Goal: Transaction & Acquisition: Purchase product/service

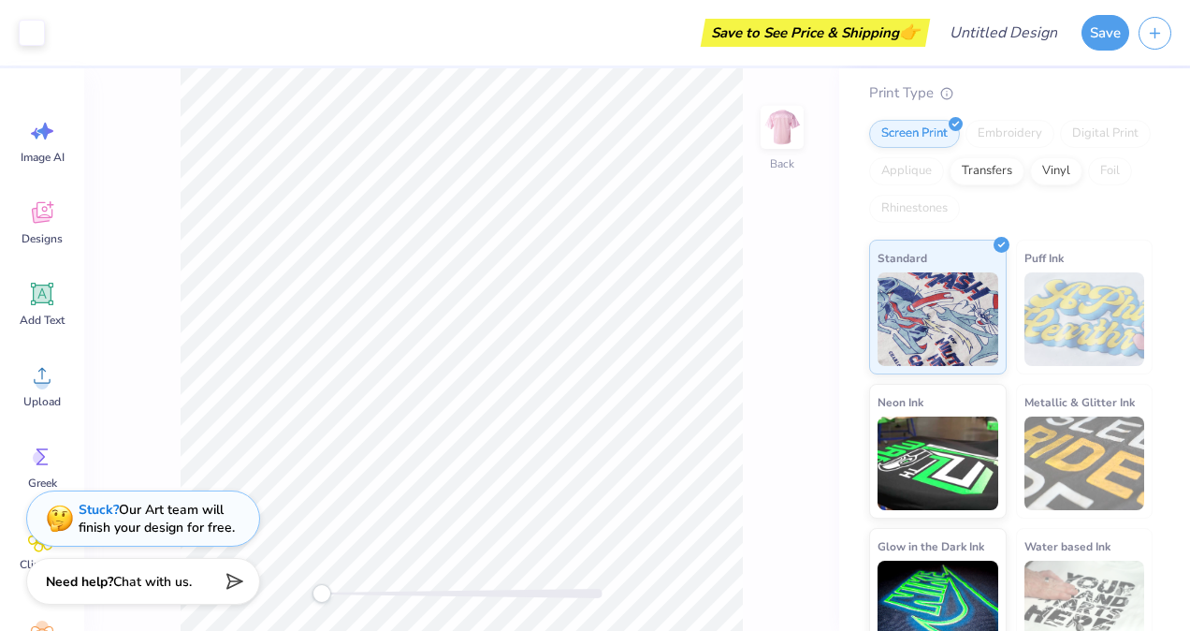
scroll to position [176, 0]
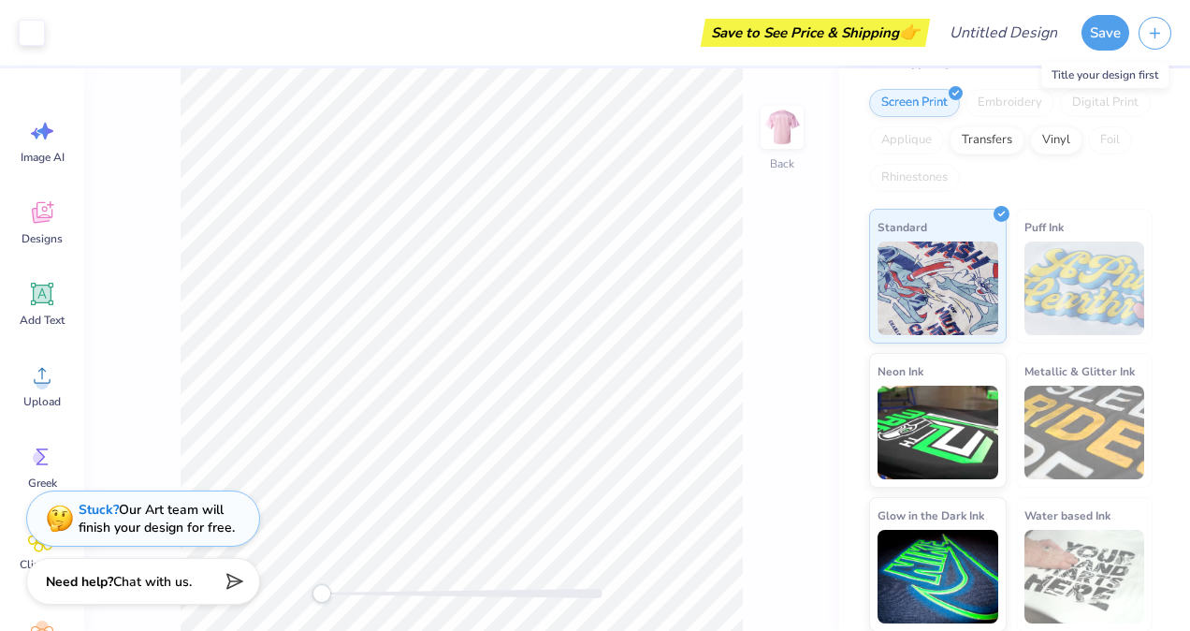
click at [1102, 34] on button "Save" at bounding box center [1106, 33] width 48 height 36
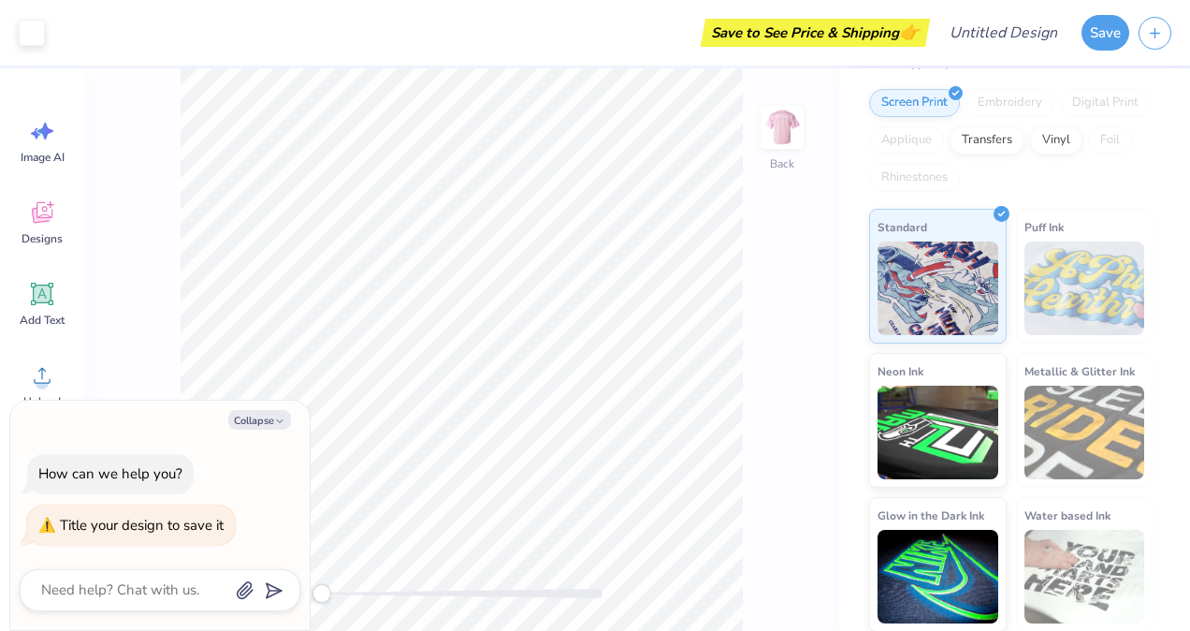
click at [780, 133] on img at bounding box center [782, 127] width 37 height 37
click at [37, 220] on icon at bounding box center [42, 215] width 18 height 15
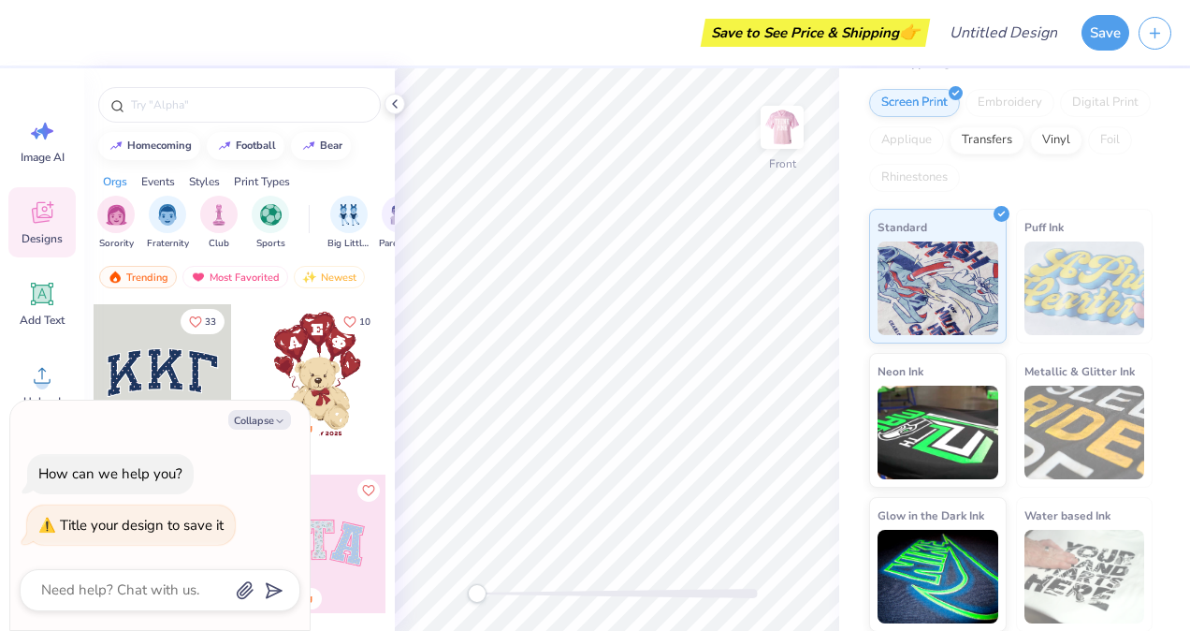
click at [38, 243] on span "Designs" at bounding box center [42, 238] width 41 height 15
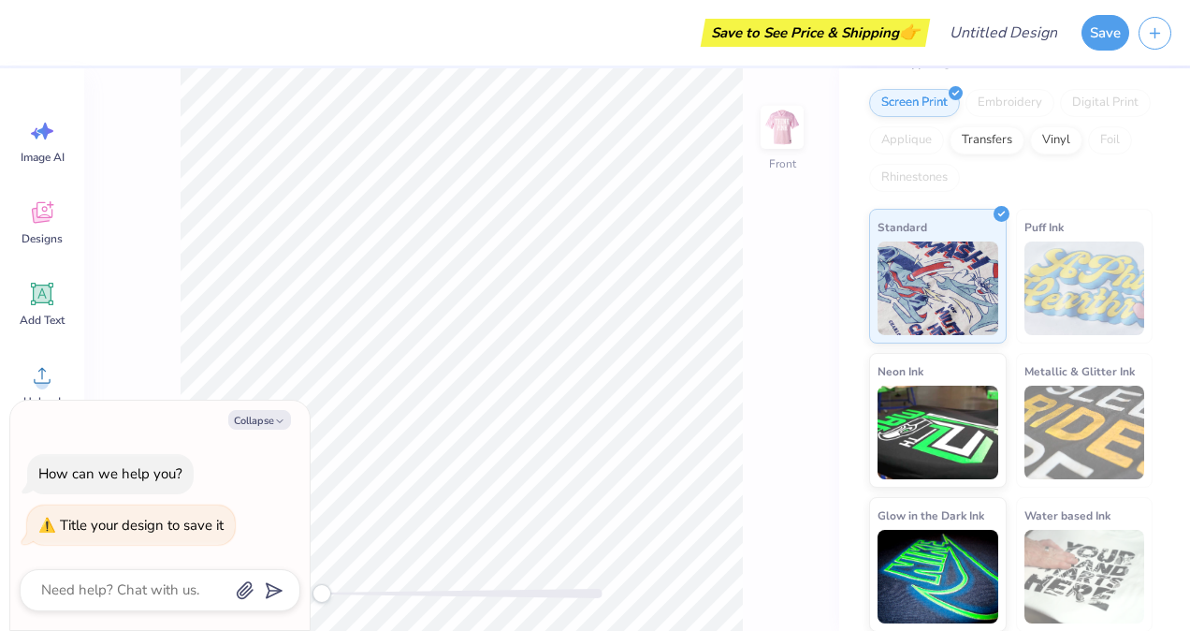
click at [39, 298] on icon at bounding box center [43, 294] width 18 height 18
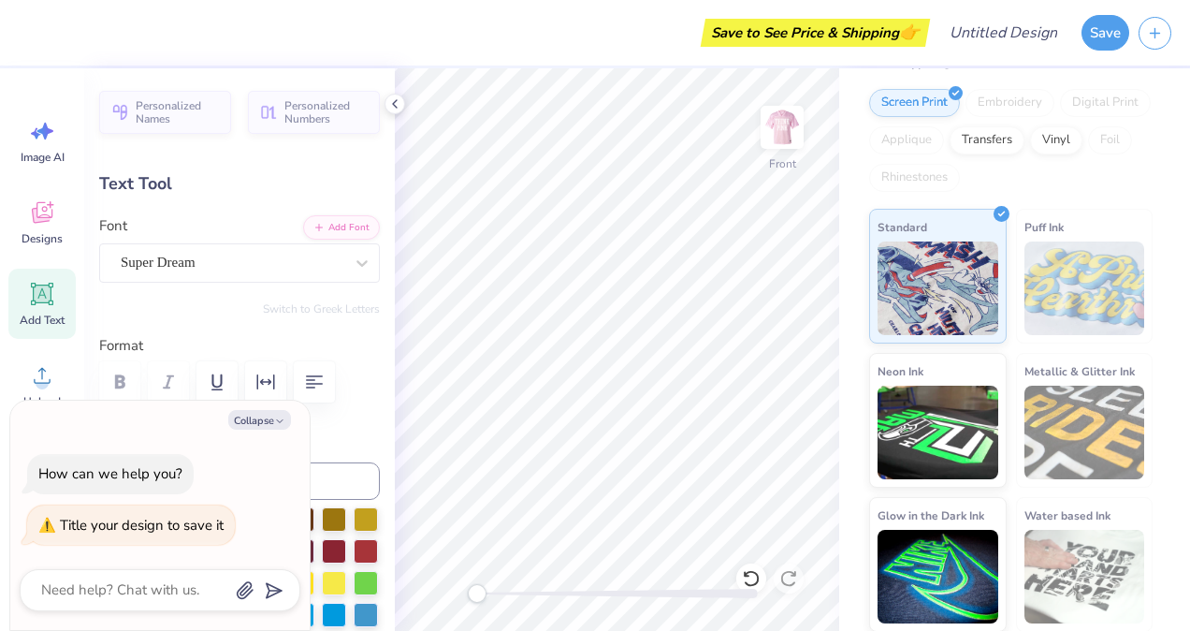
scroll to position [15, 4]
type textarea "x"
type textarea "TEX"
type textarea "x"
type textarea "TE"
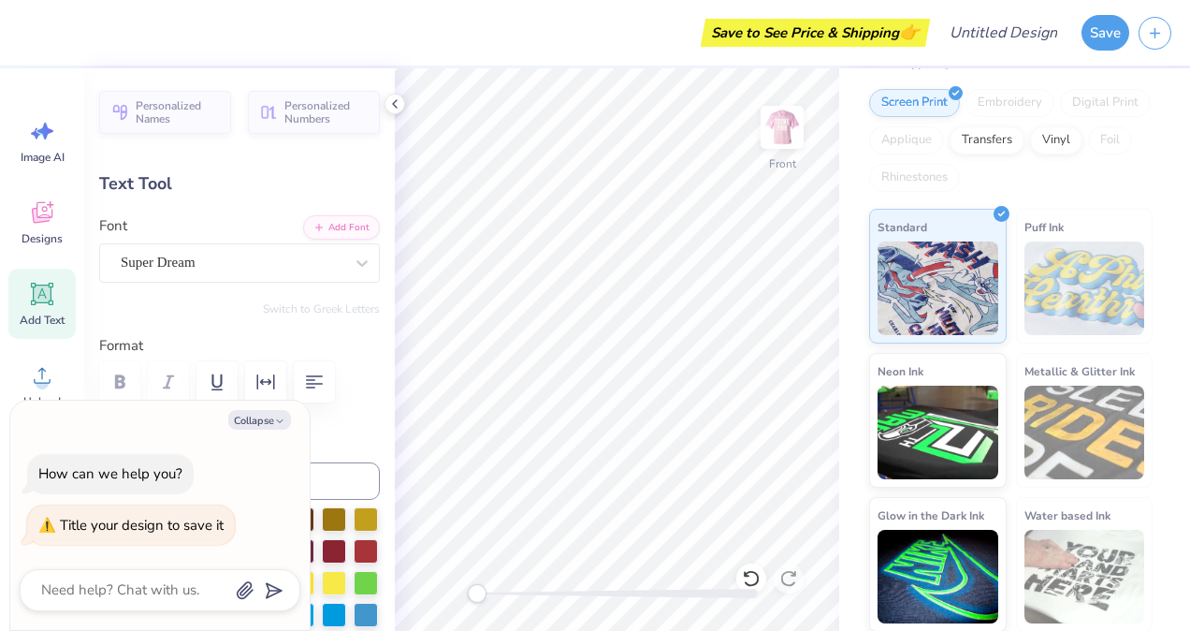
type textarea "x"
type textarea "T"
type textarea "x"
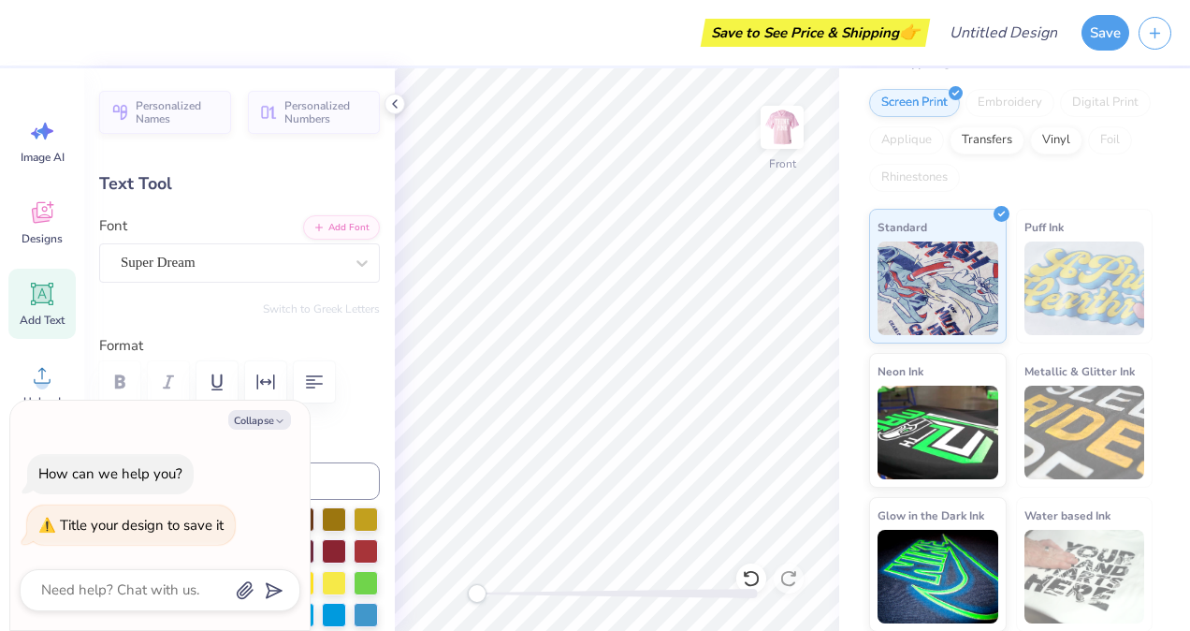
type textarea "Z"
type textarea "x"
type textarea "ZE"
type textarea "x"
type textarea "ZET"
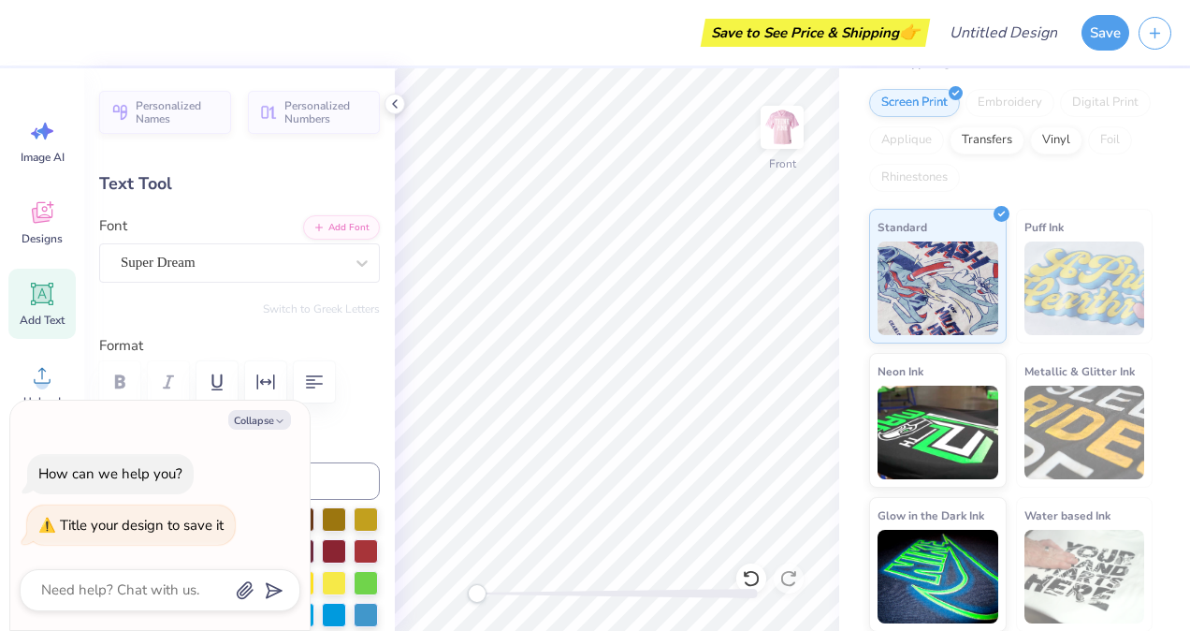
type textarea "x"
type textarea "ZETA"
type textarea "x"
type input "5.64"
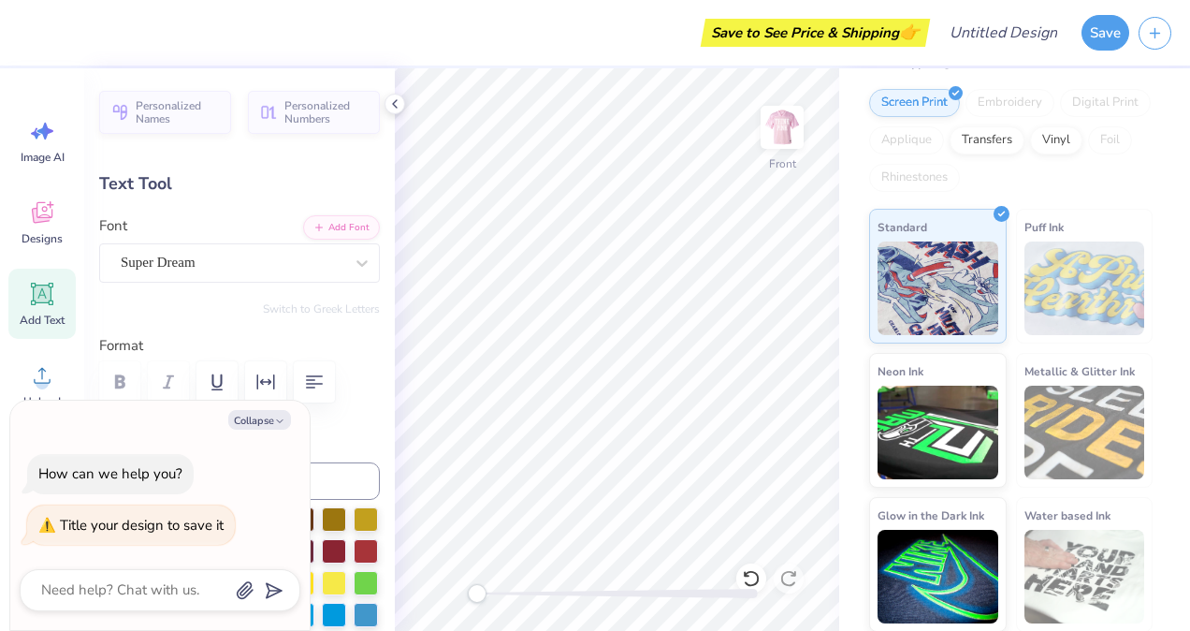
type textarea "x"
type input "9.88"
type input "3.11"
click at [772, 124] on img at bounding box center [782, 127] width 37 height 37
click at [1113, 34] on button "Save" at bounding box center [1106, 33] width 48 height 36
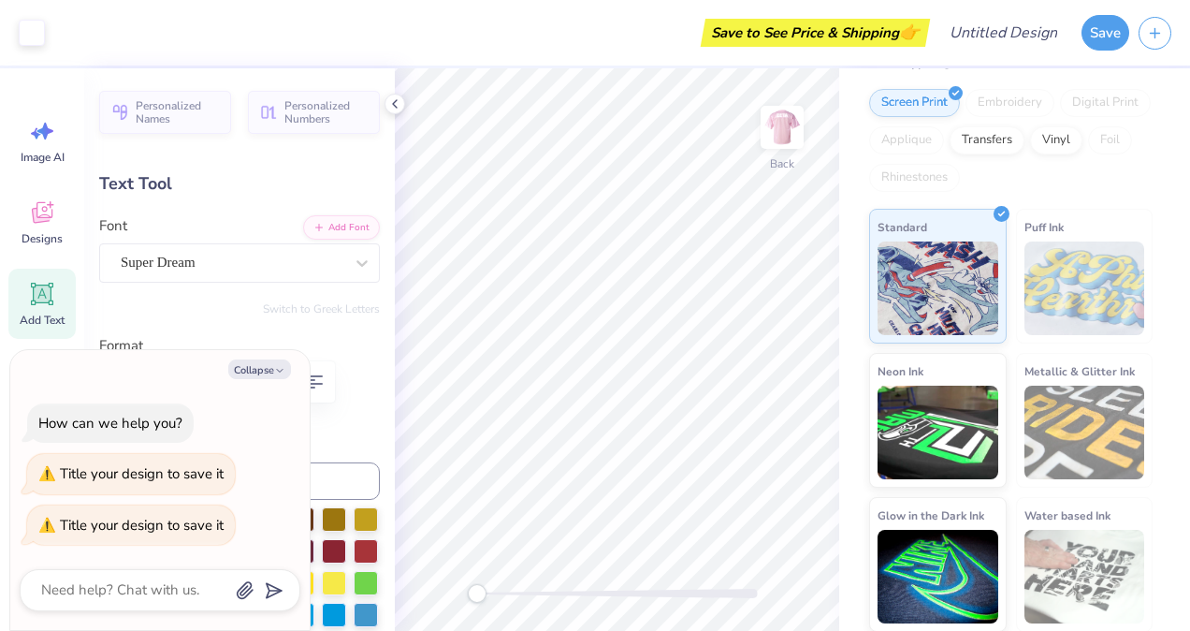
click at [1113, 34] on button "Save" at bounding box center [1106, 33] width 48 height 36
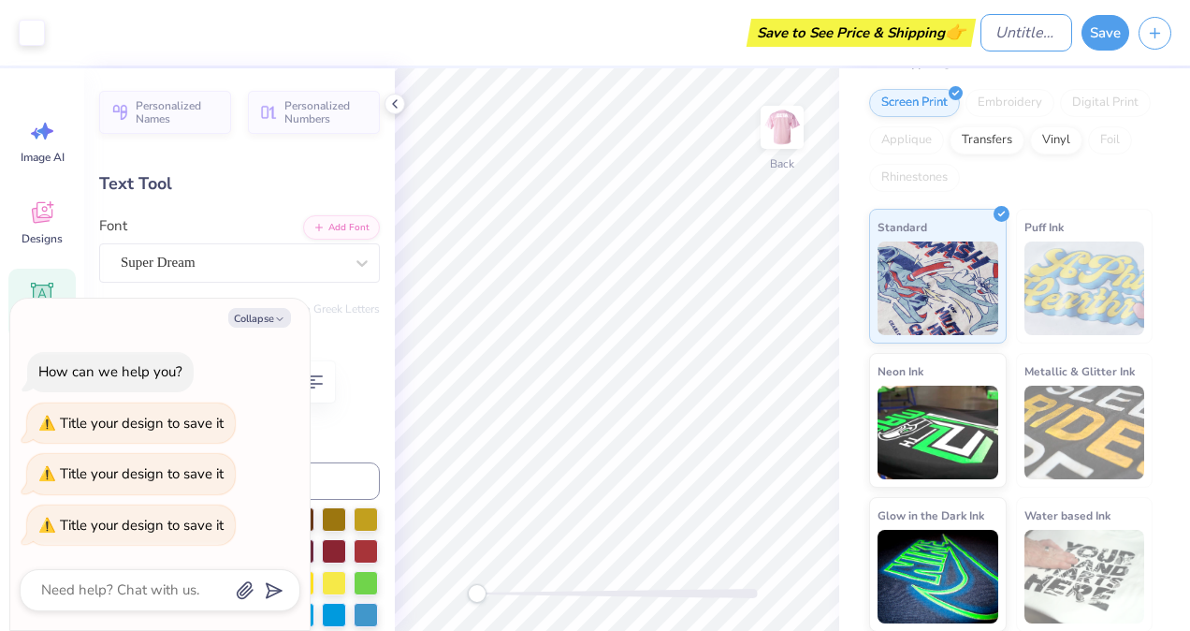
type textarea "x"
click at [1014, 45] on input "Design Title" at bounding box center [1027, 32] width 92 height 37
type input "t"
type textarea "x"
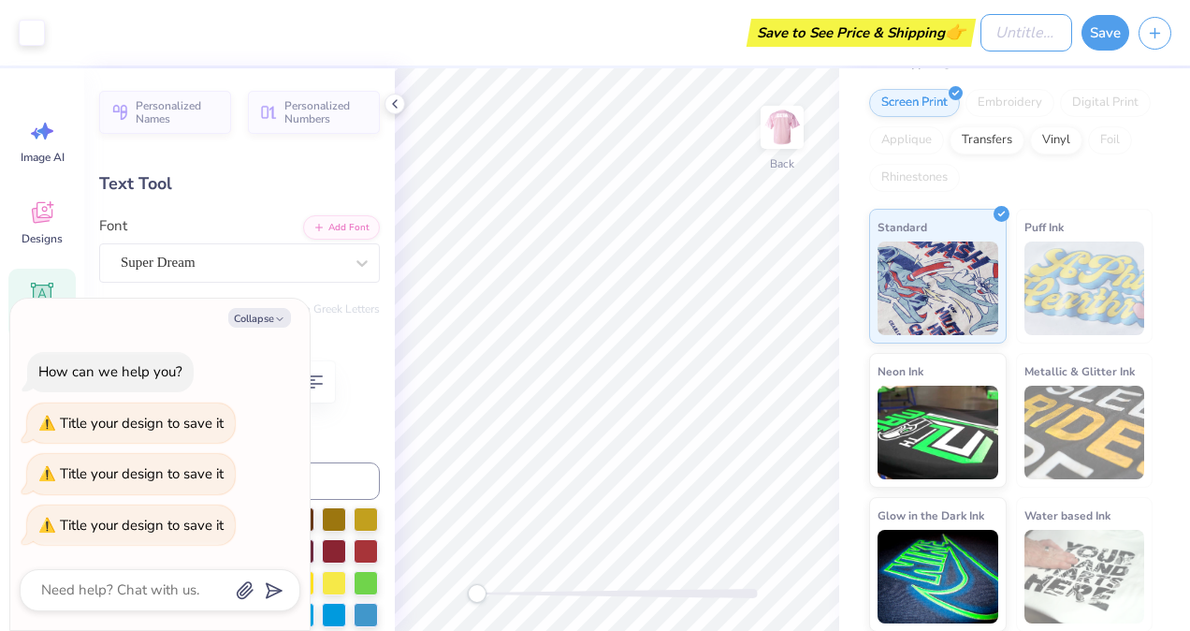
type input "T"
type textarea "x"
type input "Th"
type textarea "x"
type input "Thi"
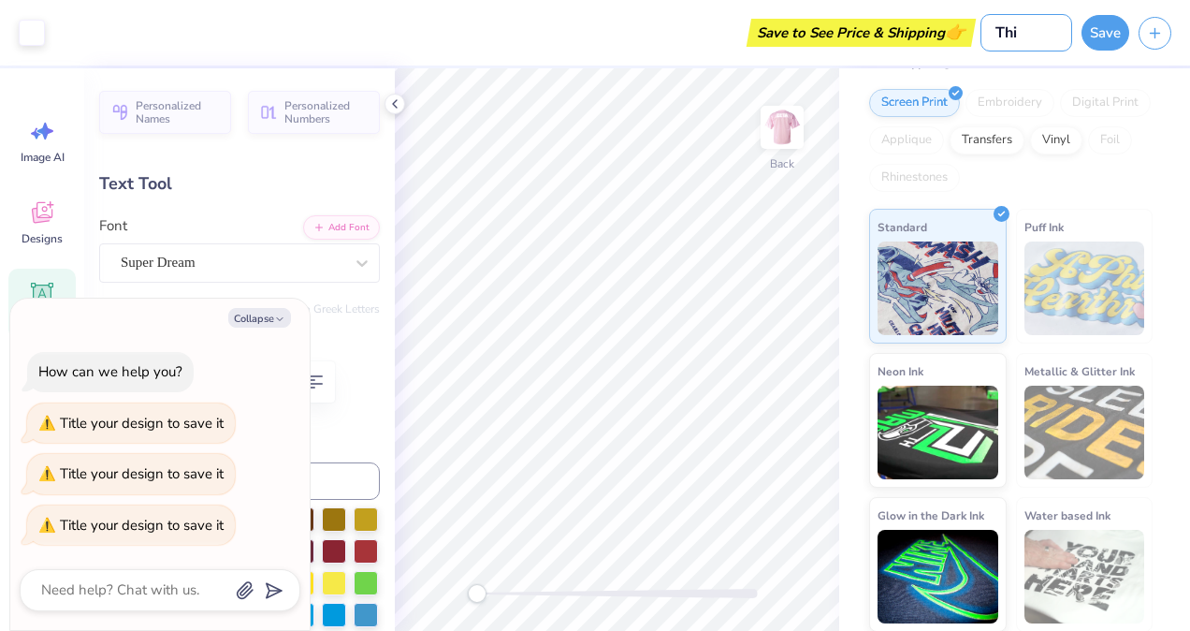
type textarea "x"
type input "Thin"
type textarea "x"
type input "Think"
type textarea "x"
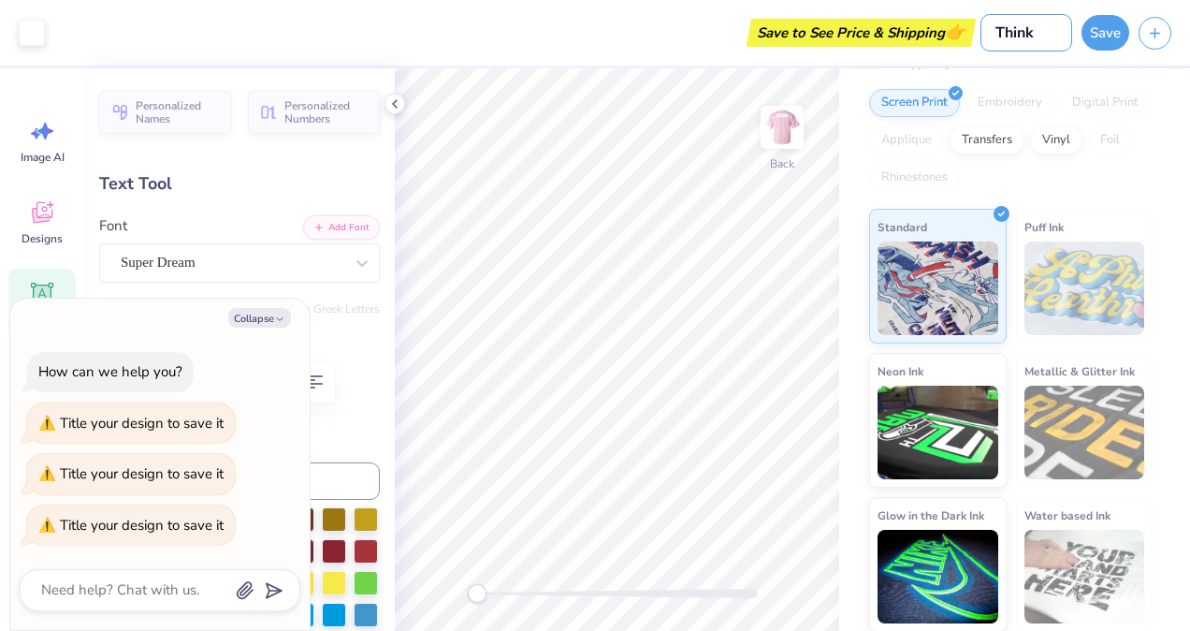
type input "Think"
type textarea "x"
type input "Think p"
type textarea "x"
type input "Think pi"
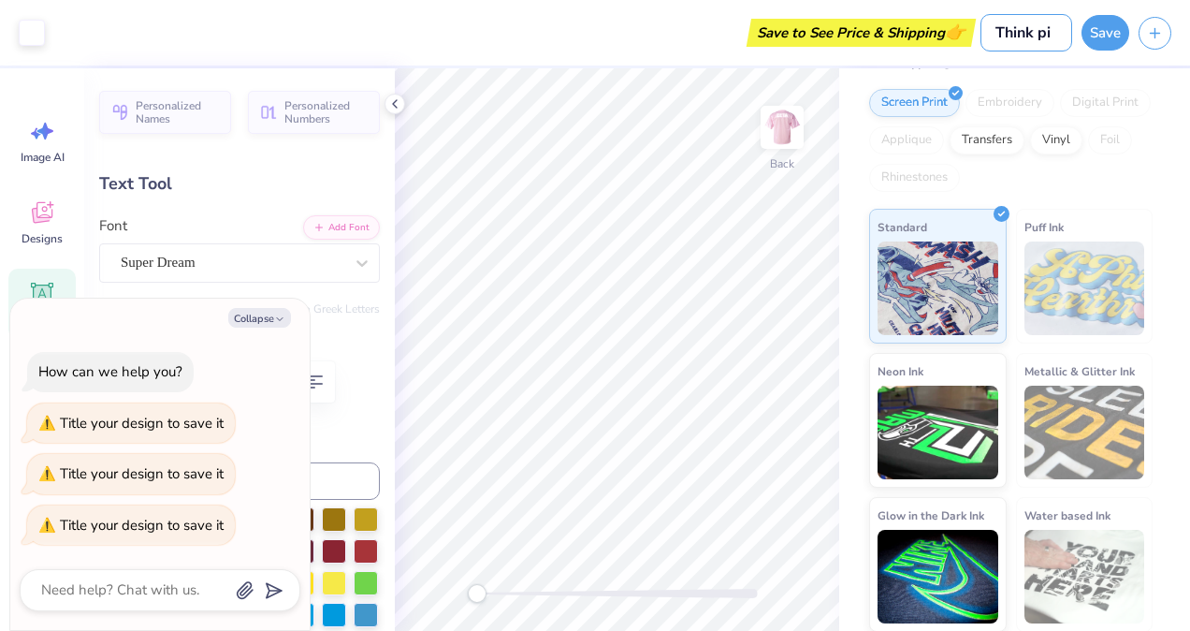
type textarea "x"
type input "Think pin"
type textarea "x"
type input "Think pink"
type textarea "x"
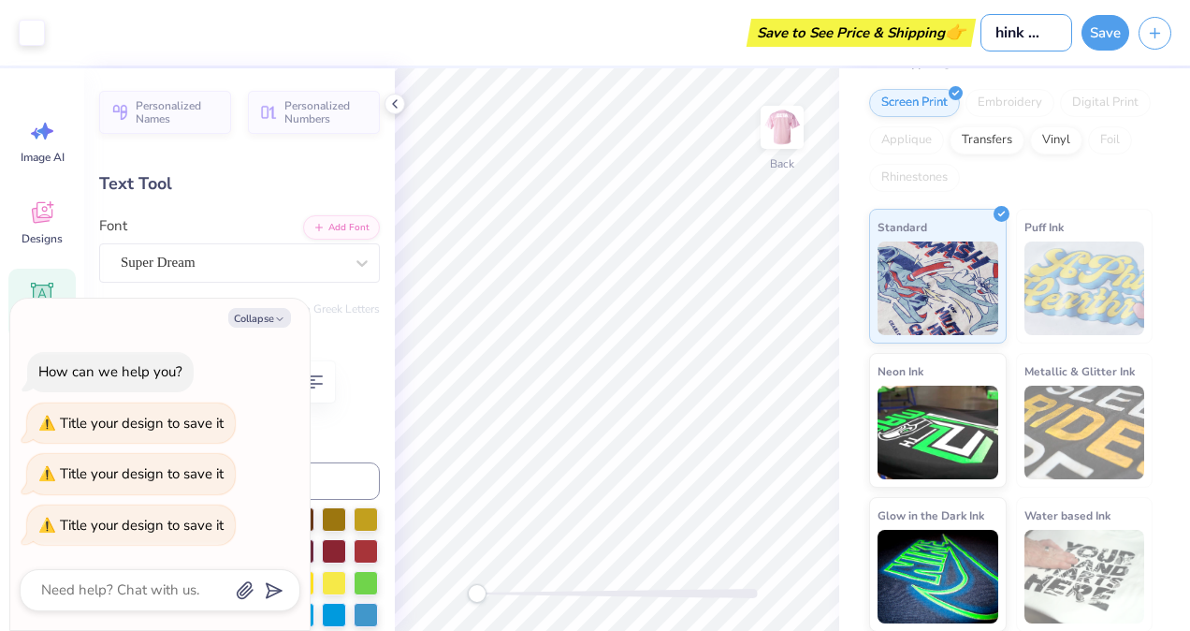
type input "Think pink"
type textarea "x"
type input "Think pink j"
type textarea "x"
type input "Think pink je"
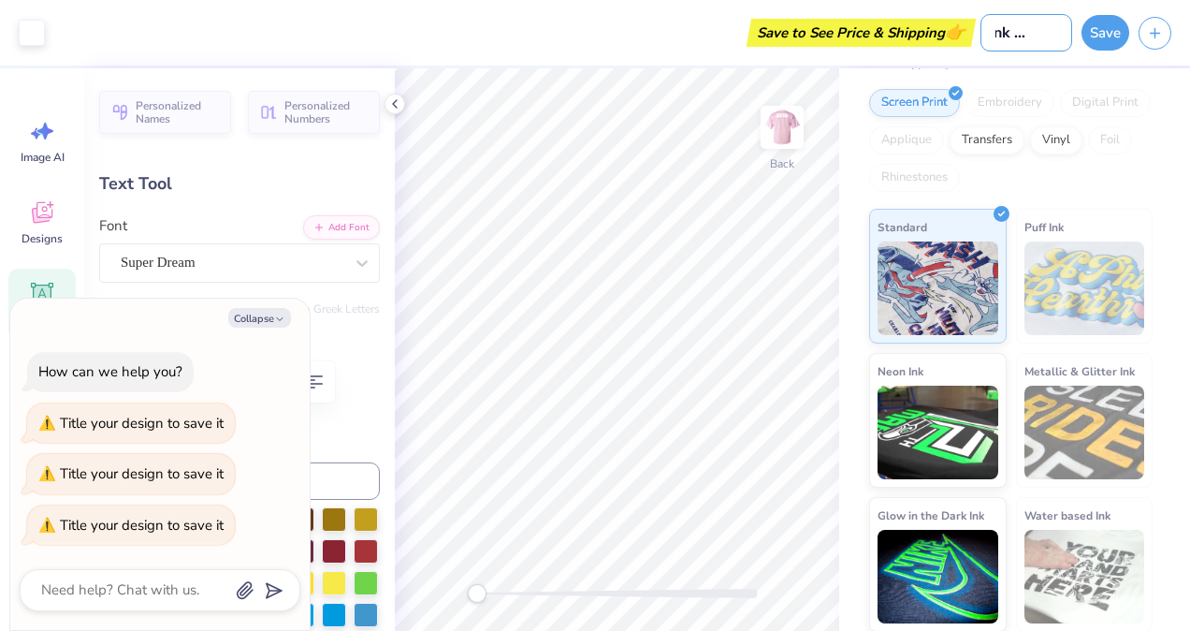
type textarea "x"
type input "Think pink jer"
type textarea "x"
type input "Think pink jers"
type textarea "x"
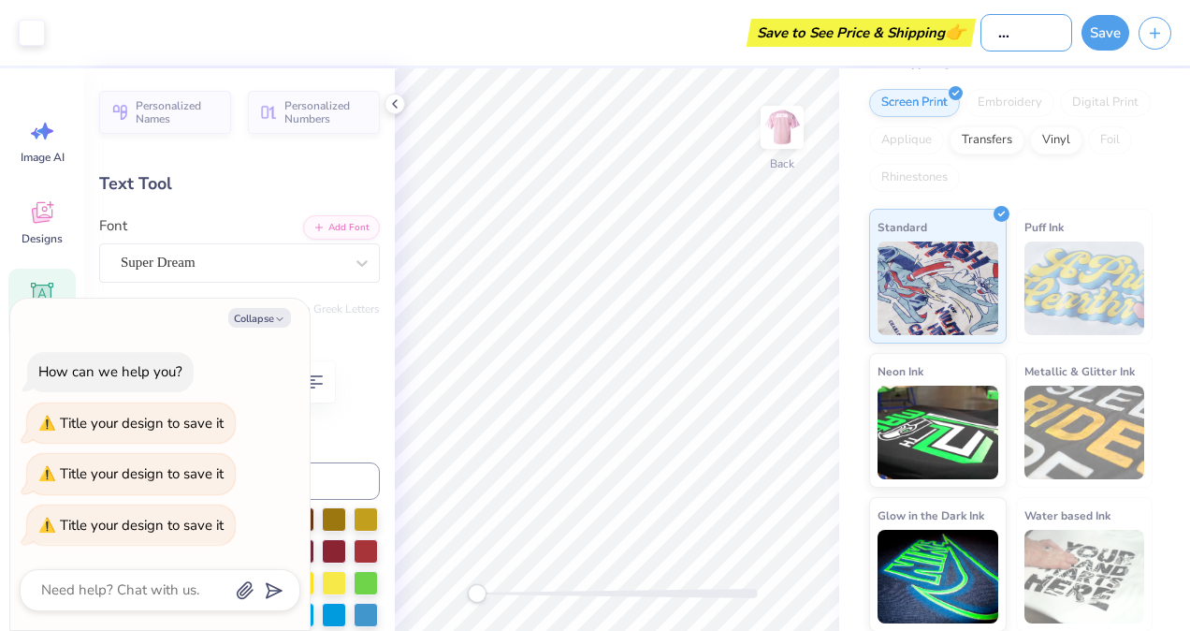
type input "Think pink jerse"
type textarea "x"
type input "Think pink jersey"
type textarea "x"
type input "Think pink jersey"
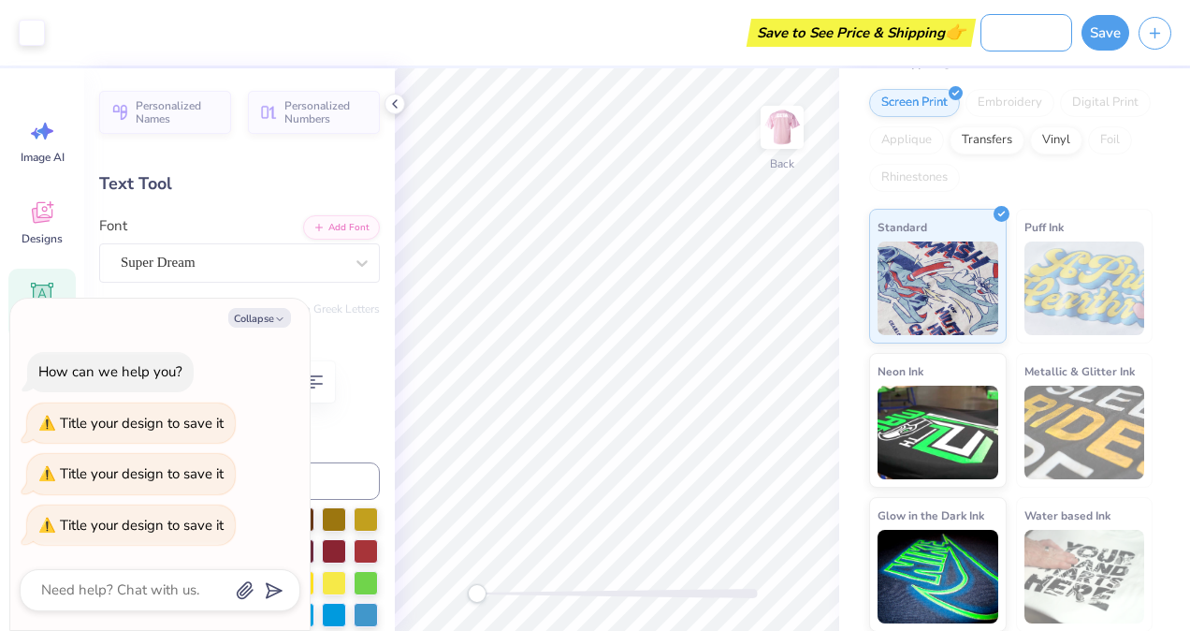
type textarea "x"
type input "Think pink jersey"
click at [1095, 30] on button "Save" at bounding box center [1106, 33] width 48 height 36
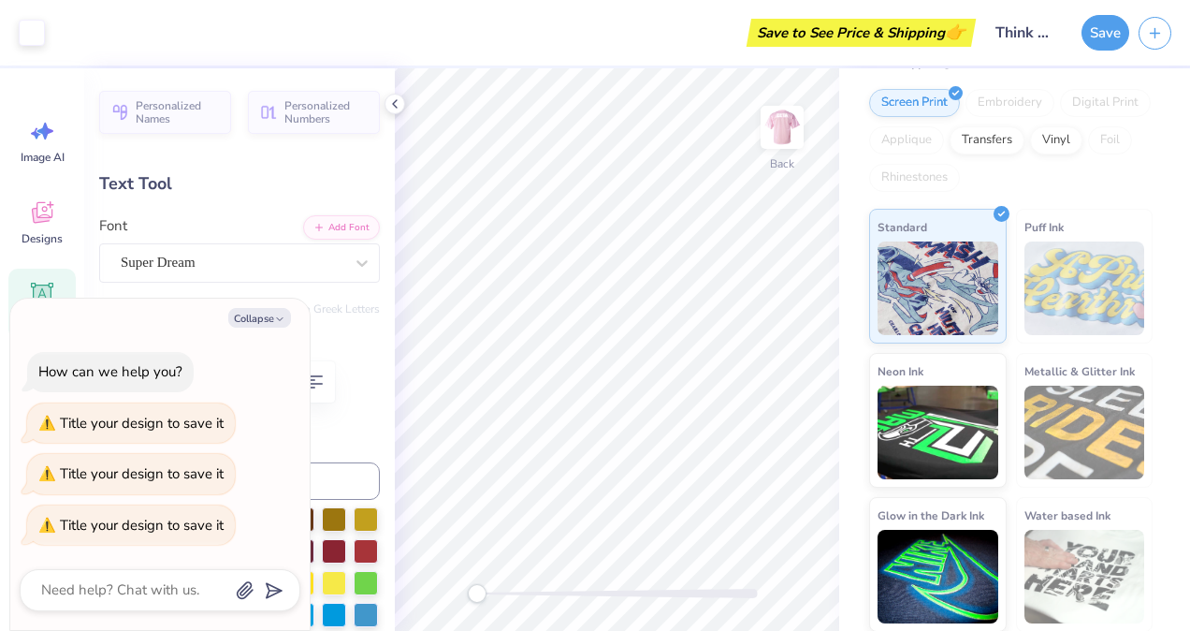
type textarea "x"
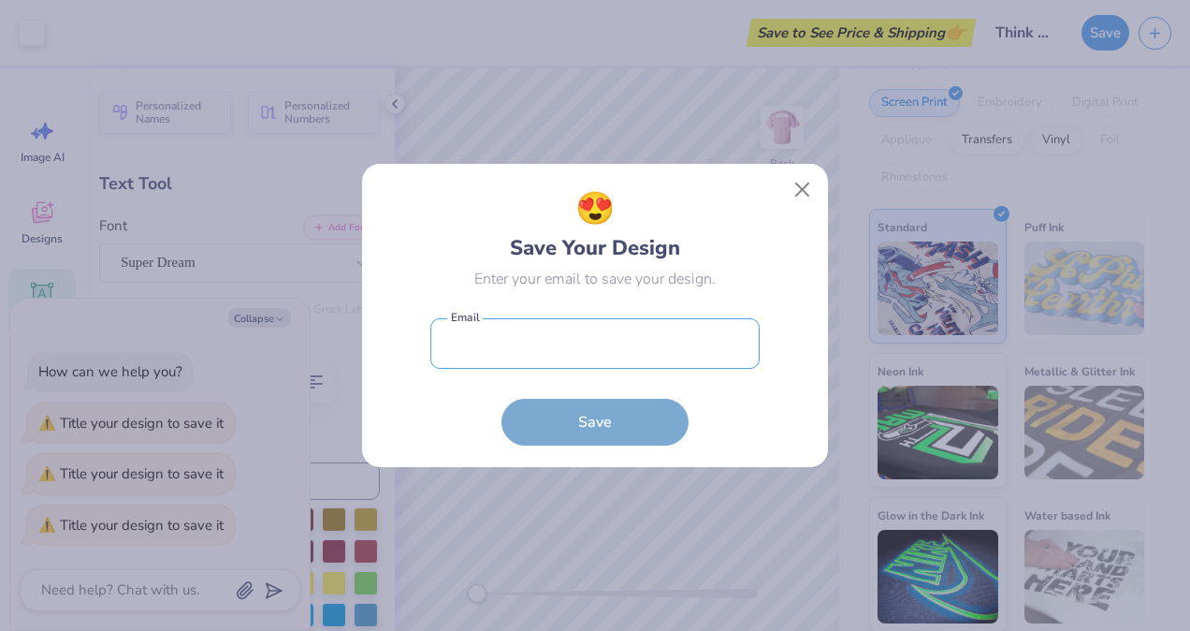
click at [670, 351] on input "email" at bounding box center [594, 343] width 329 height 51
type input "[EMAIL_ADDRESS][DOMAIN_NAME]"
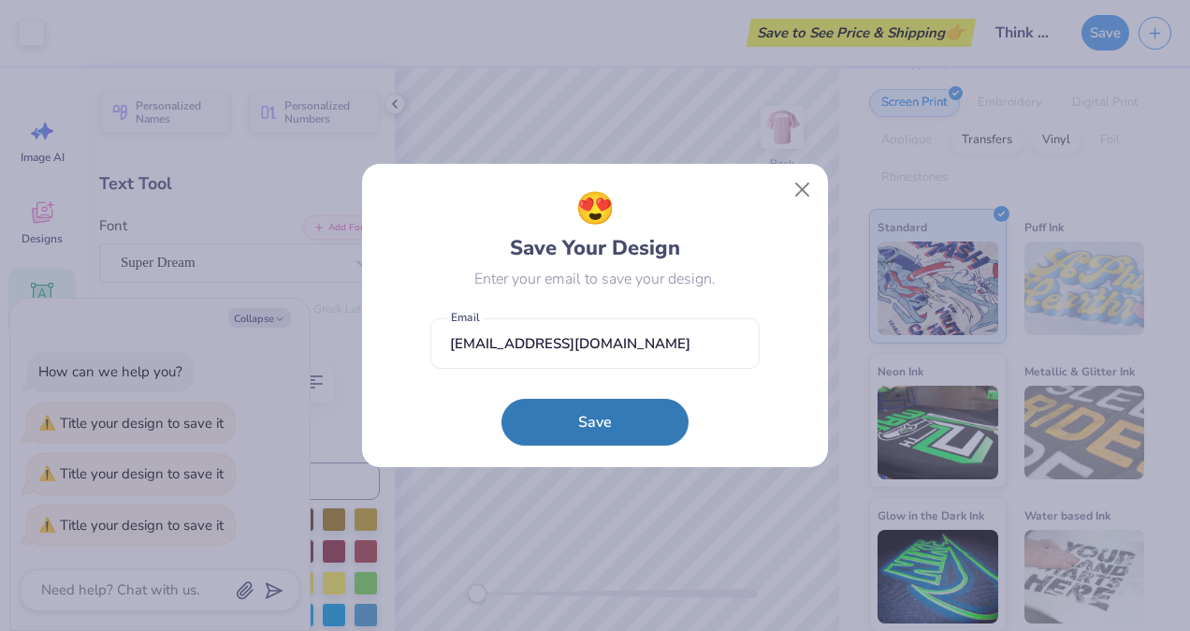
click at [614, 426] on button "Save" at bounding box center [595, 422] width 187 height 47
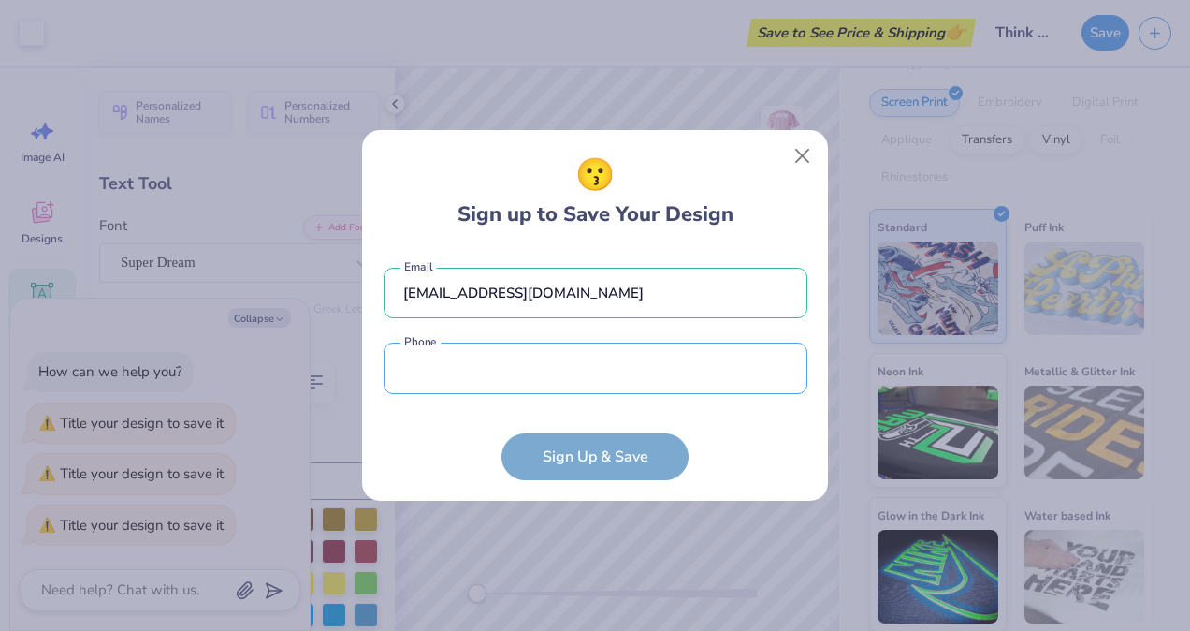
click at [609, 379] on input "tel" at bounding box center [596, 367] width 424 height 51
type input "[PHONE_NUMBER]"
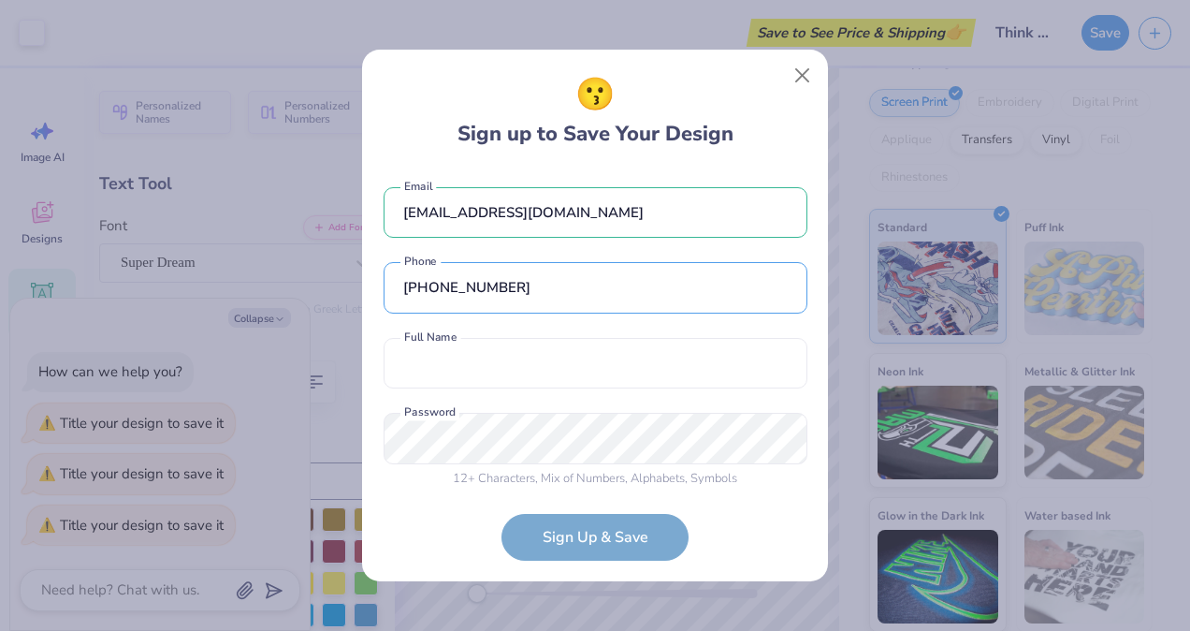
scroll to position [13, 0]
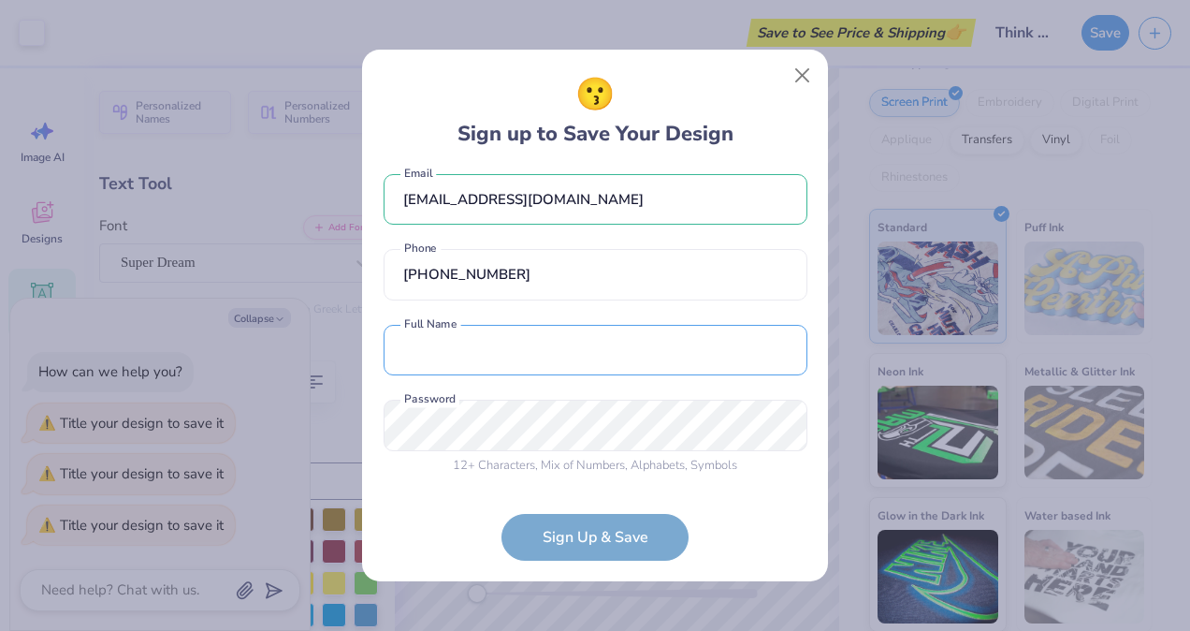
click at [553, 356] on input "text" at bounding box center [596, 350] width 424 height 51
type input "[PERSON_NAME]"
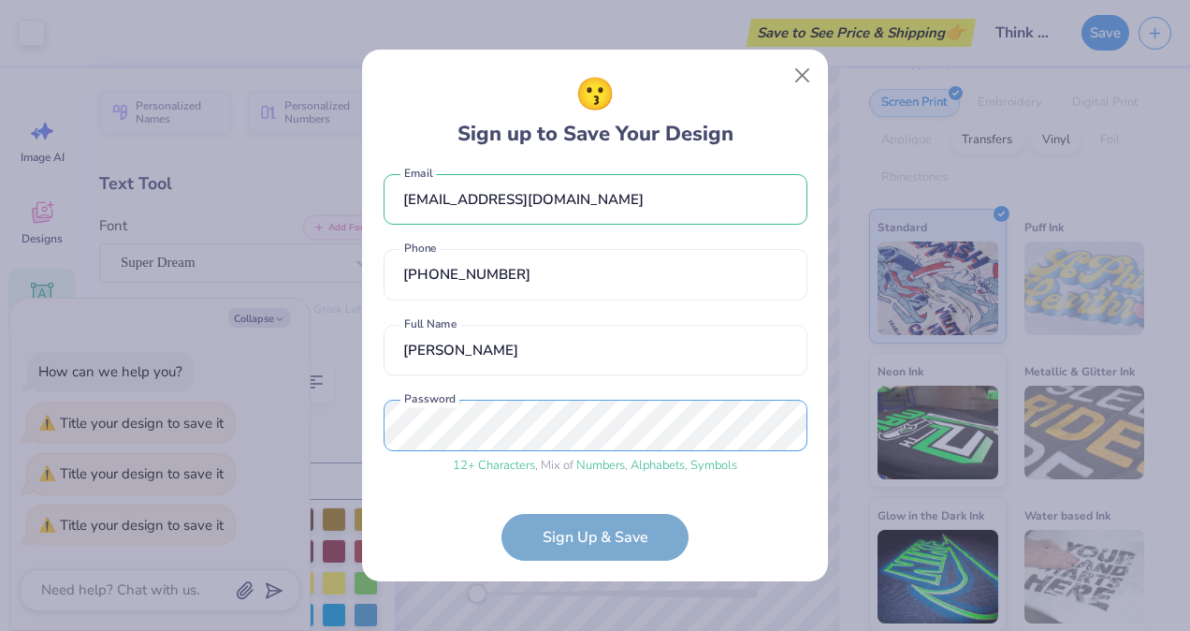
scroll to position [84, 0]
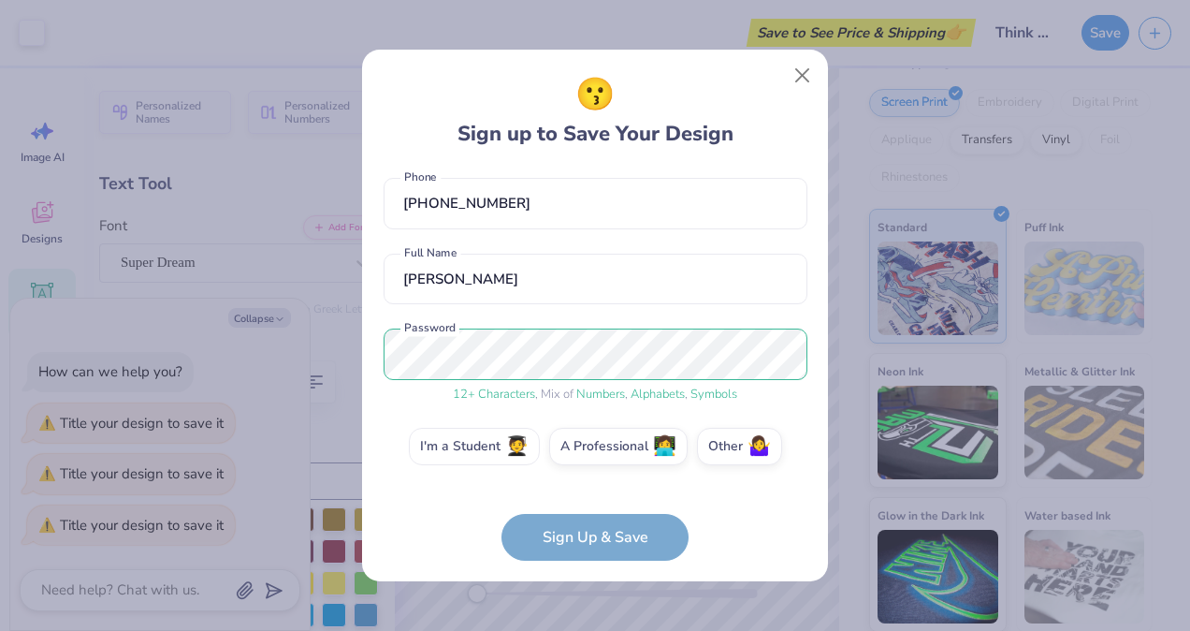
click at [481, 449] on label "I'm a Student 🧑‍🎓" at bounding box center [474, 446] width 131 height 37
click at [589, 530] on input "I'm a Student 🧑‍🎓" at bounding box center [595, 536] width 12 height 12
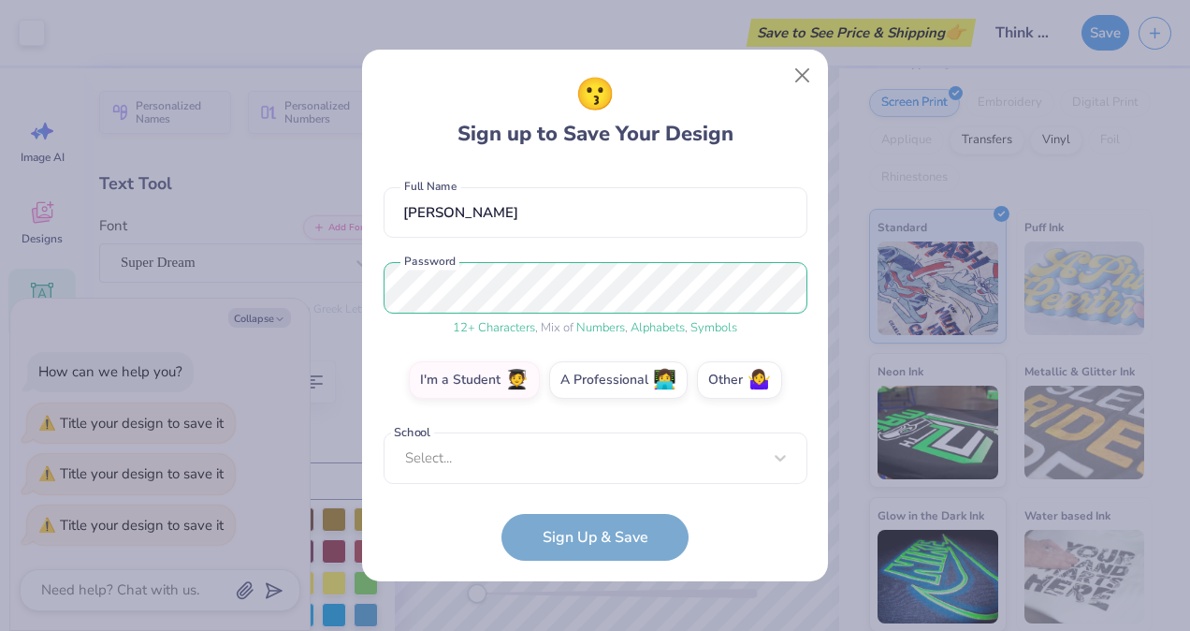
click at [544, 462] on div "Select..." at bounding box center [596, 457] width 424 height 51
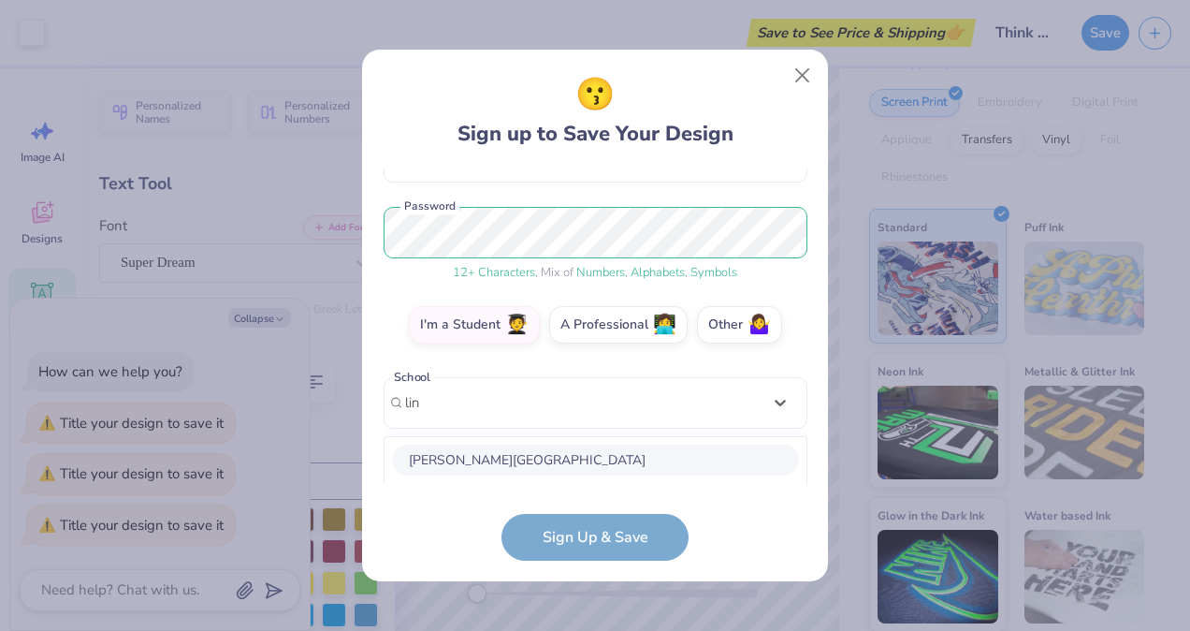
scroll to position [440, 0]
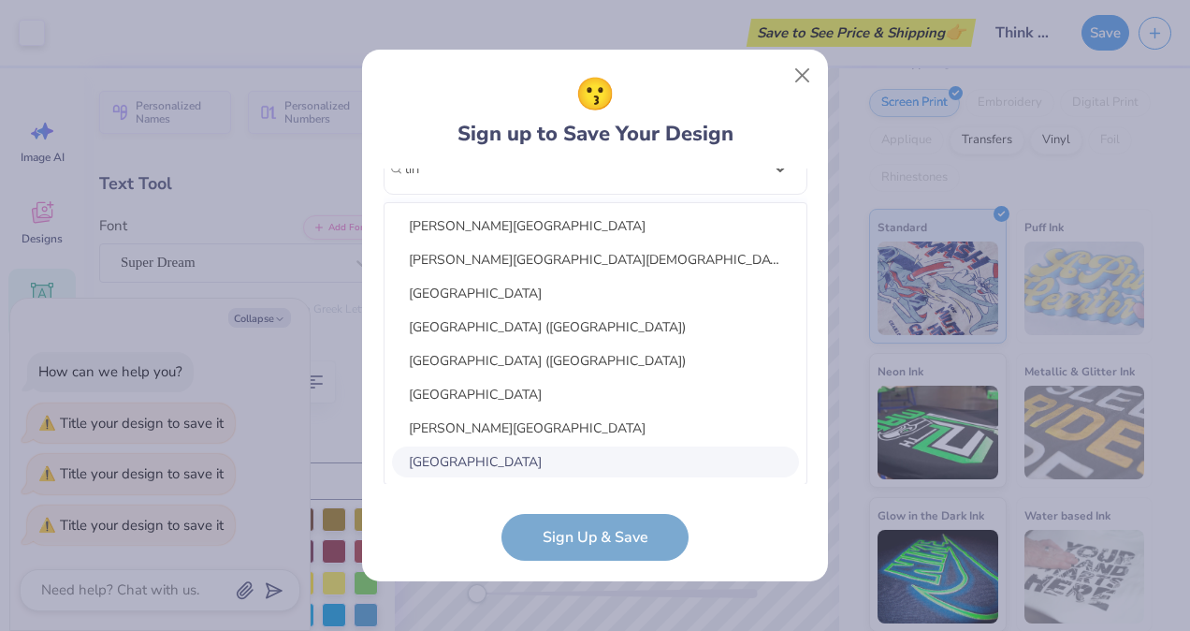
click at [502, 460] on div "[GEOGRAPHIC_DATA]" at bounding box center [595, 461] width 407 height 31
type input "lin"
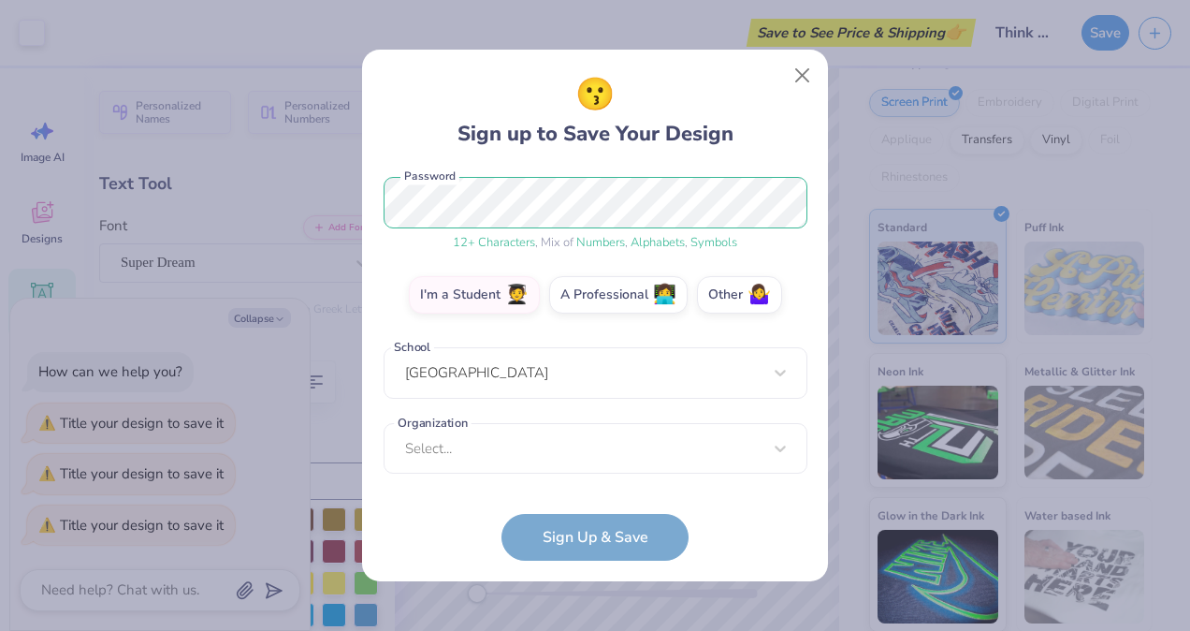
click at [557, 451] on div "Select..." at bounding box center [596, 448] width 424 height 51
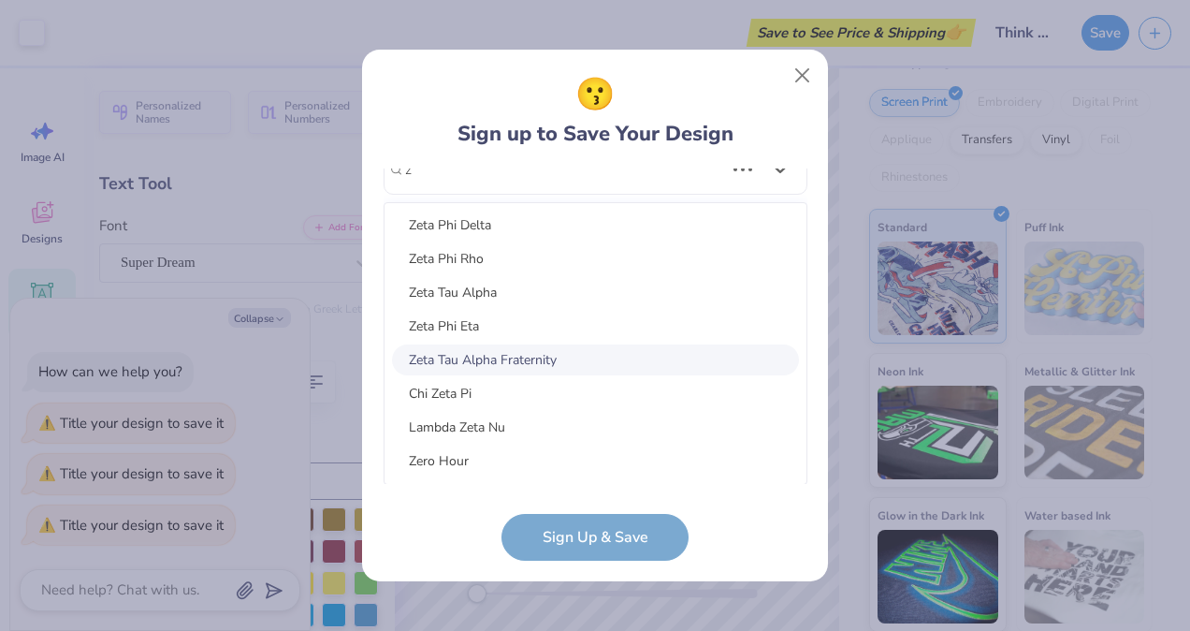
scroll to position [767, 0]
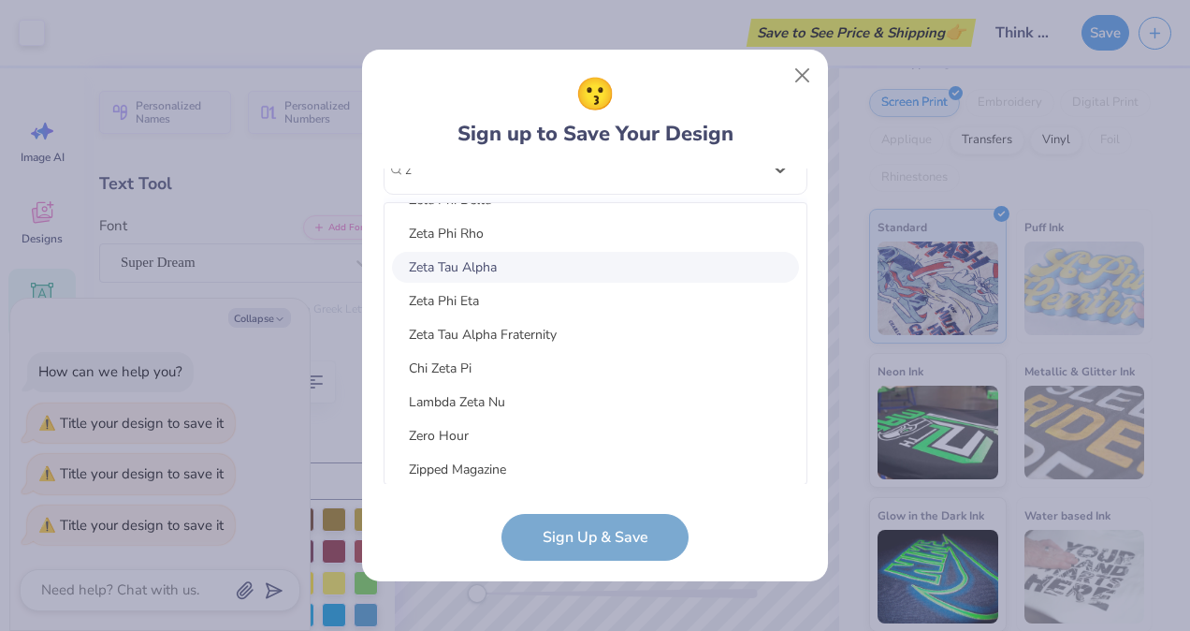
click at [503, 268] on div "Zeta Tau Alpha" at bounding box center [595, 267] width 407 height 31
type input "z"
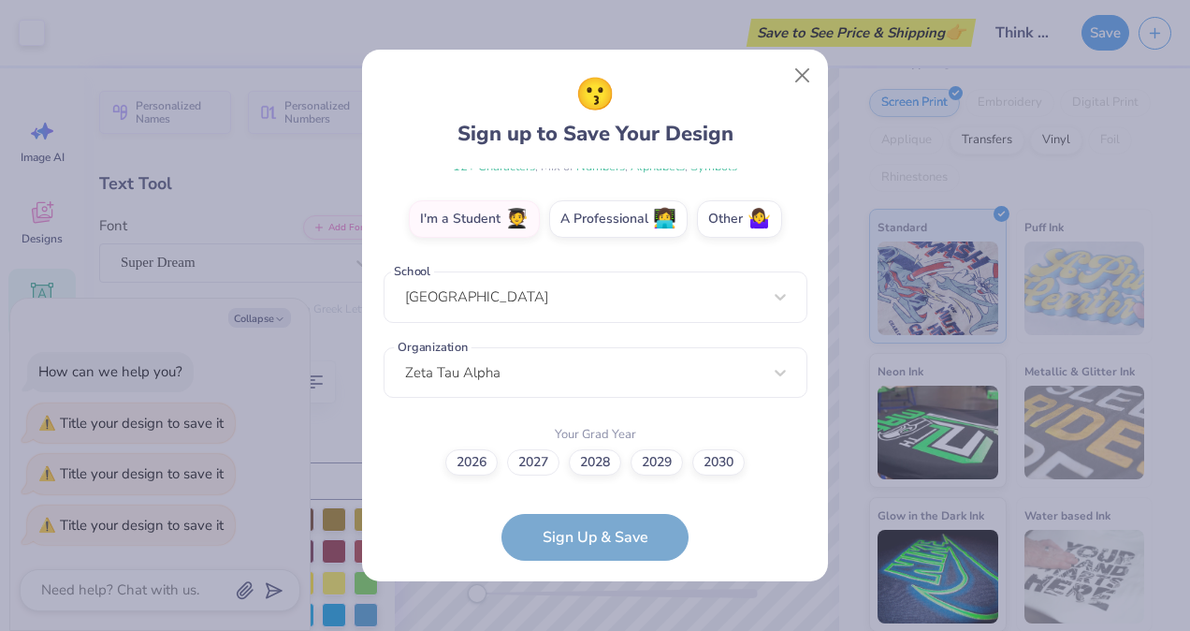
click at [524, 451] on label "2027" at bounding box center [533, 462] width 52 height 26
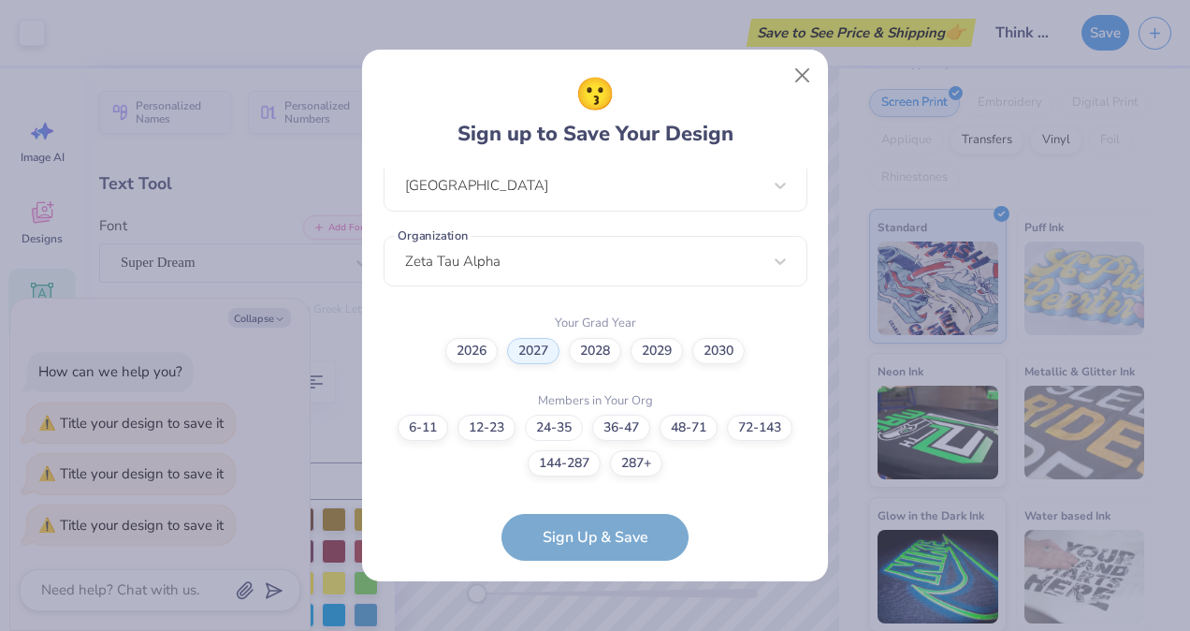
click at [555, 426] on label "24-35" at bounding box center [554, 428] width 58 height 26
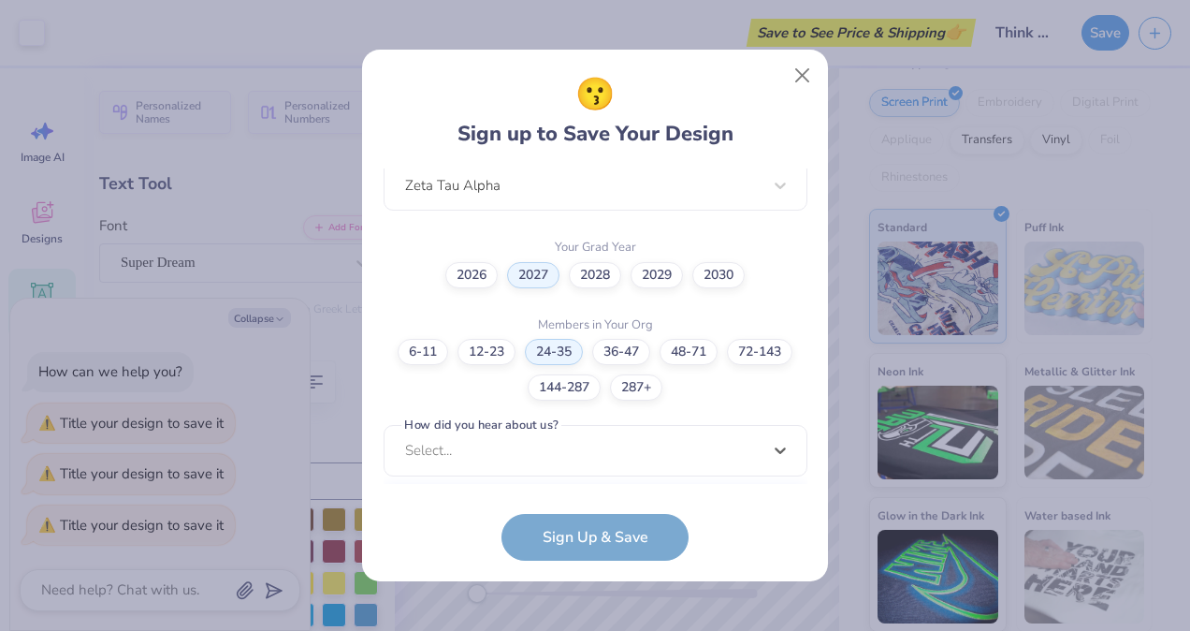
click at [554, 453] on div "option Word of Mouth focused, 8 of 15. 15 results available. Use Up and Down to…" at bounding box center [596, 596] width 424 height 342
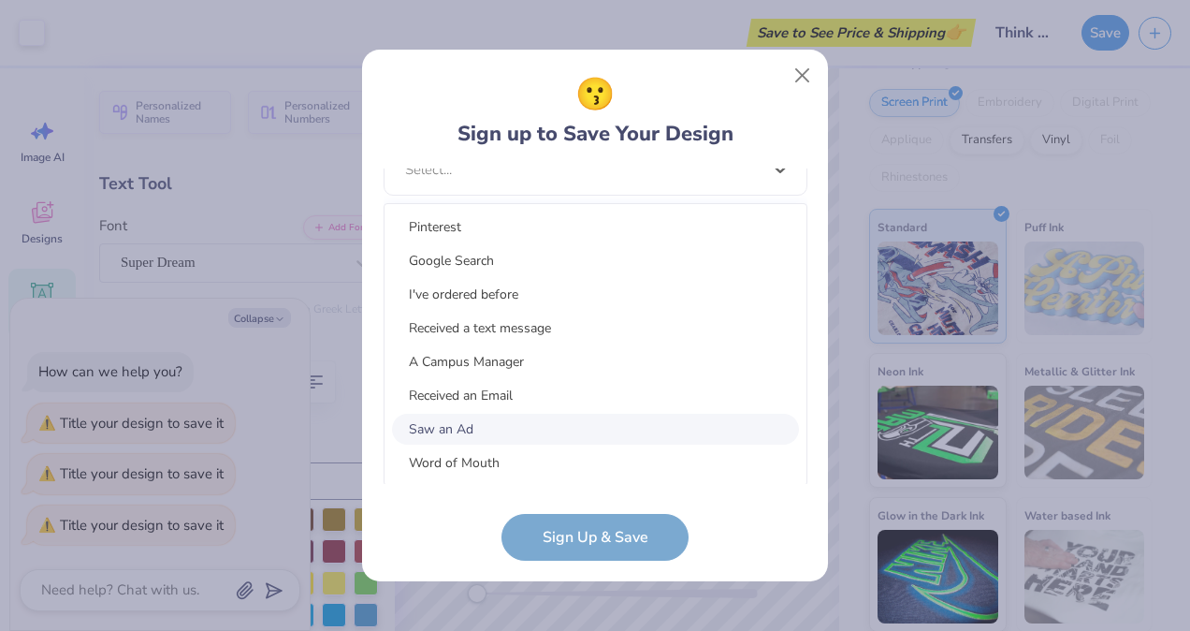
scroll to position [27, 0]
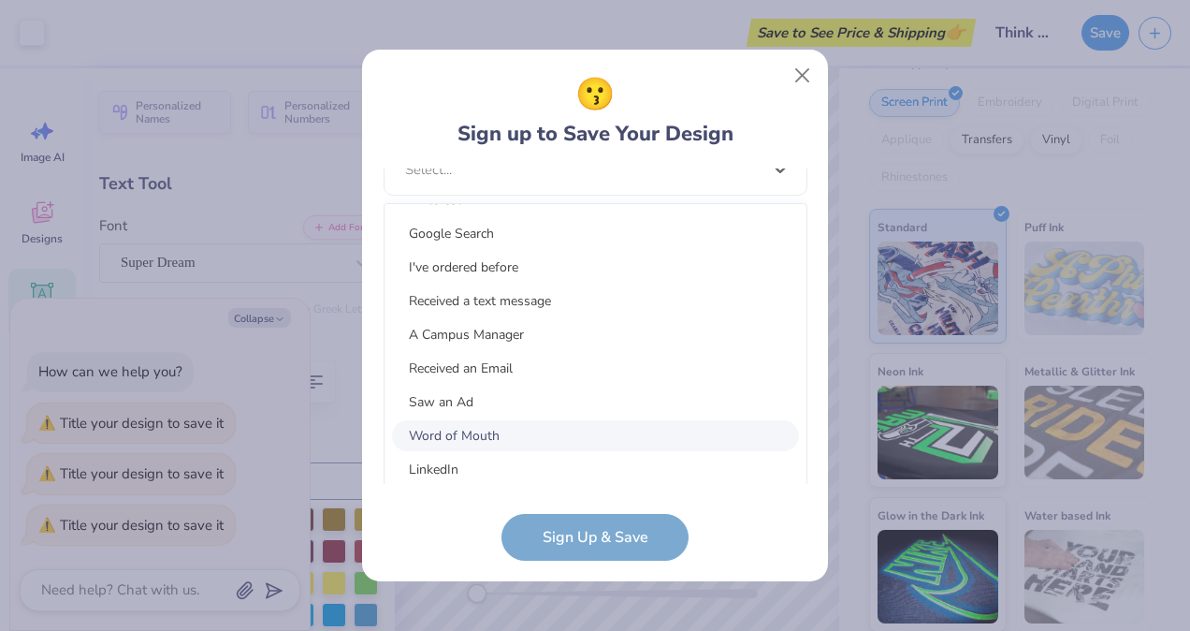
click at [514, 428] on div "Word of Mouth" at bounding box center [595, 435] width 407 height 31
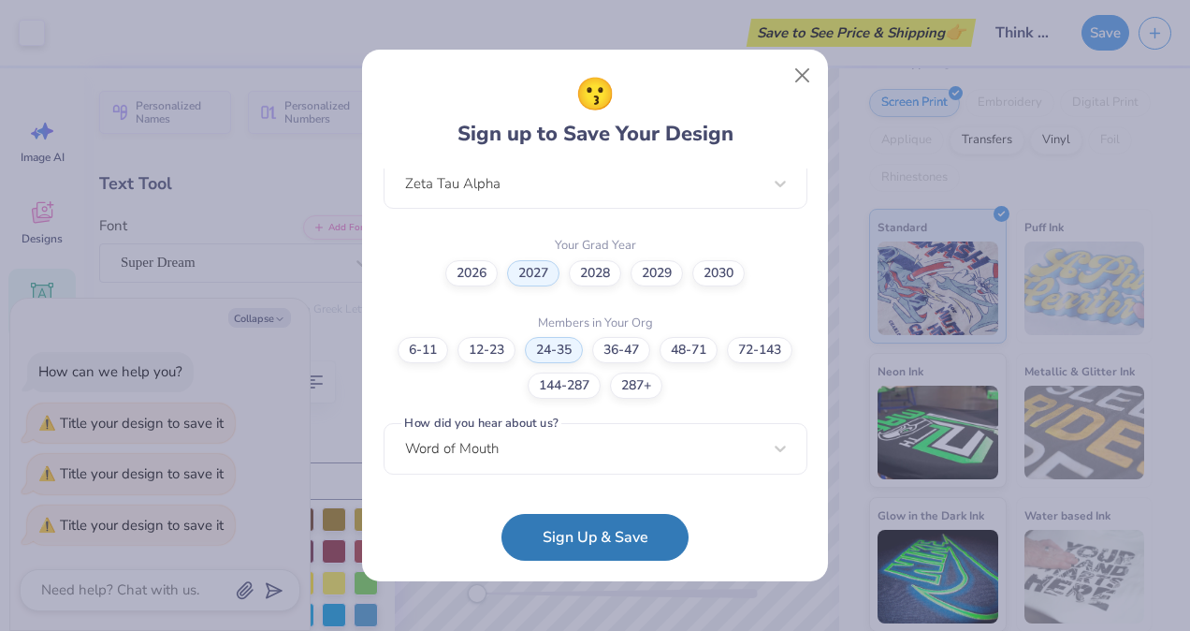
scroll to position [499, 0]
click at [586, 541] on button "Sign Up & Save" at bounding box center [595, 537] width 187 height 47
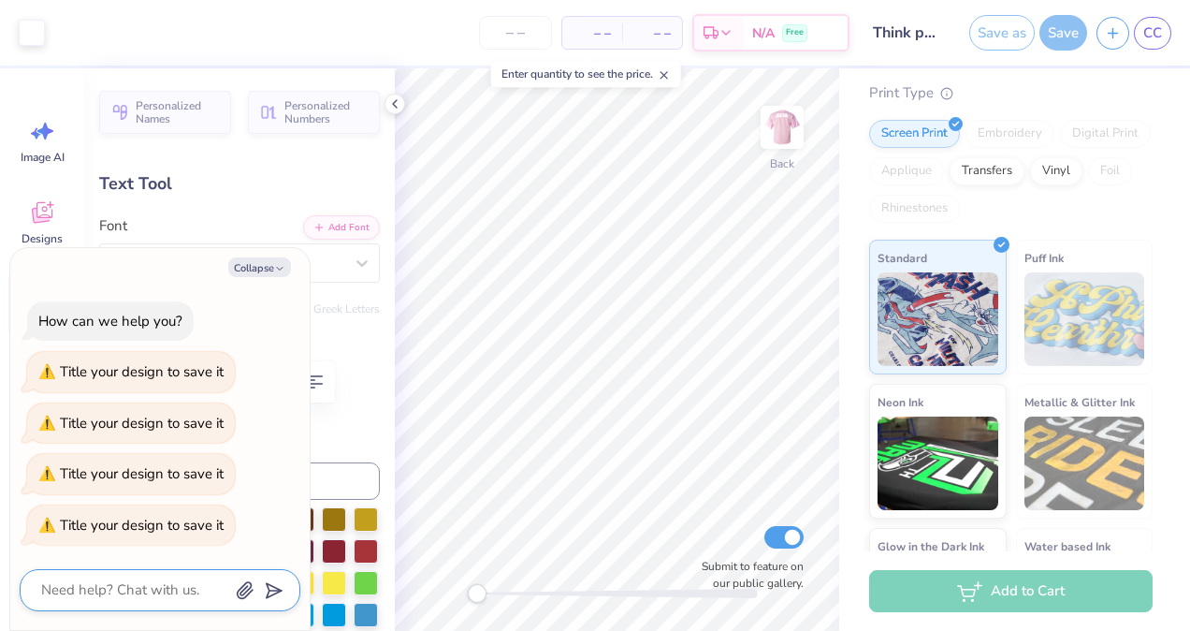
scroll to position [208, 0]
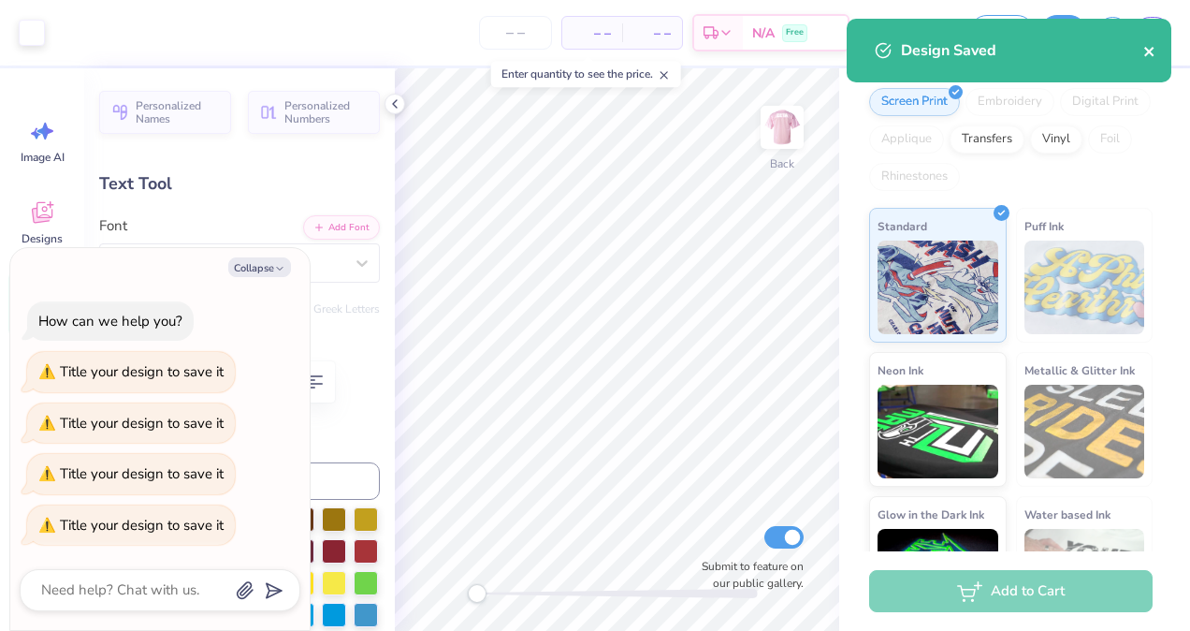
click at [1148, 54] on icon "close" at bounding box center [1149, 51] width 13 height 15
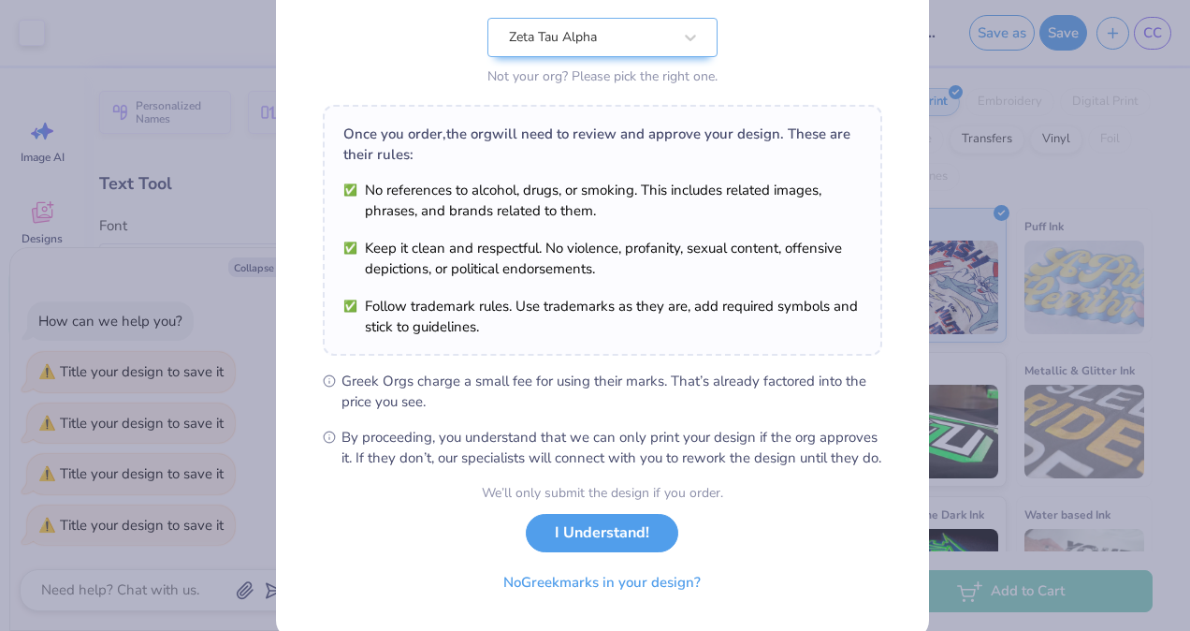
scroll to position [217, 0]
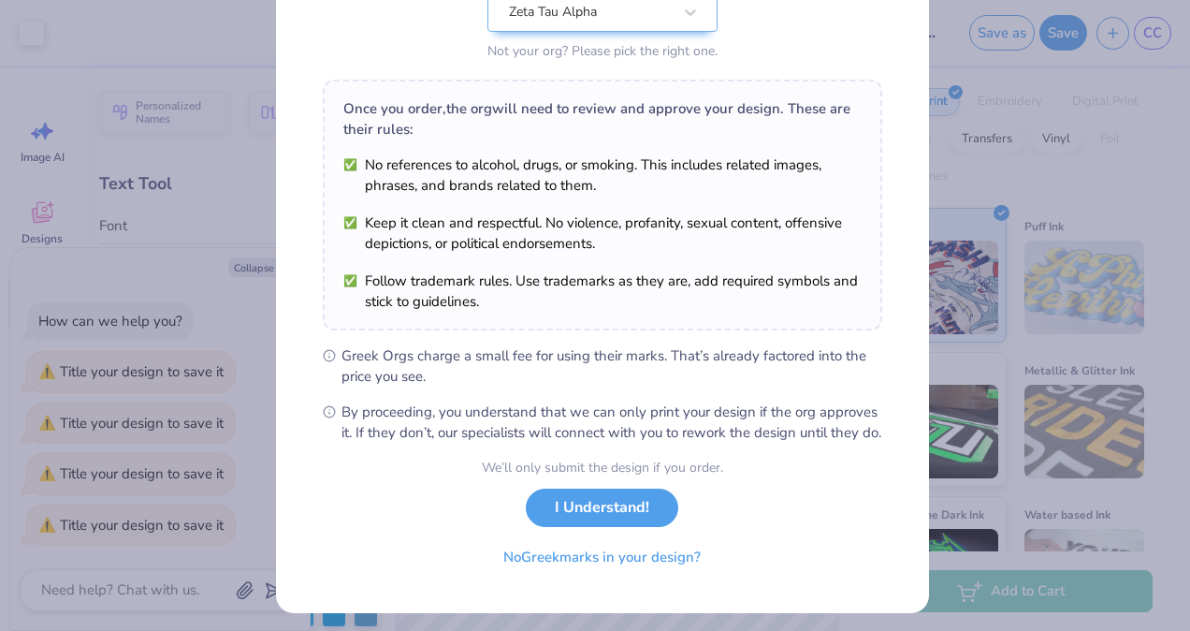
click at [591, 522] on button "I Understand!" at bounding box center [602, 507] width 153 height 38
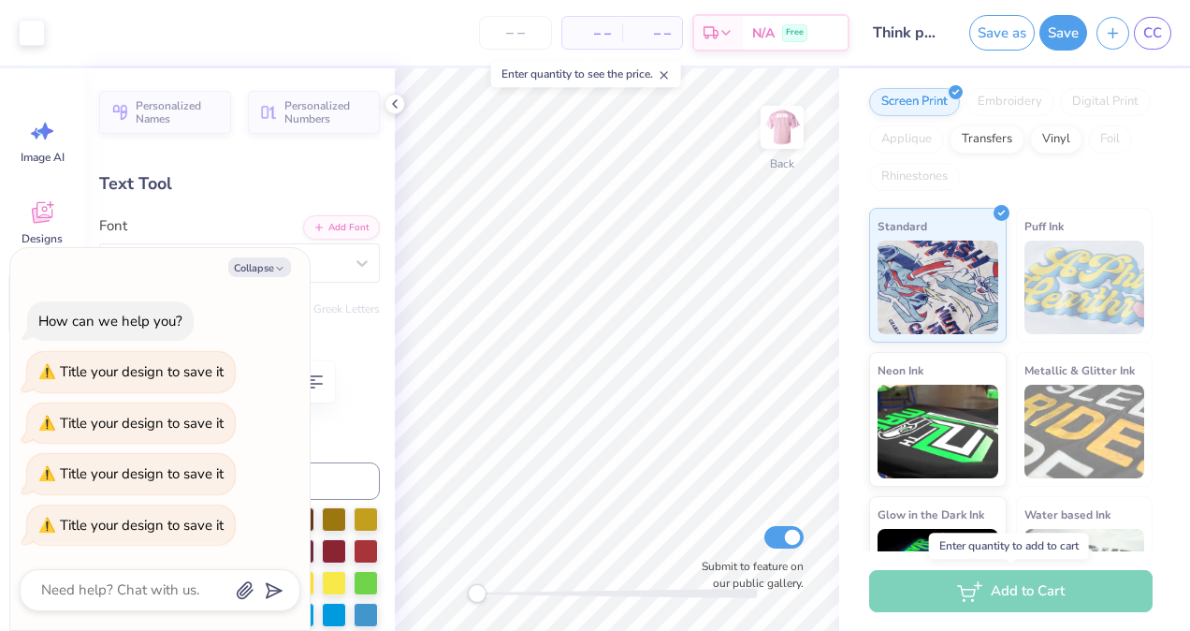
click at [1022, 592] on div "Add to Cart" at bounding box center [1011, 591] width 284 height 42
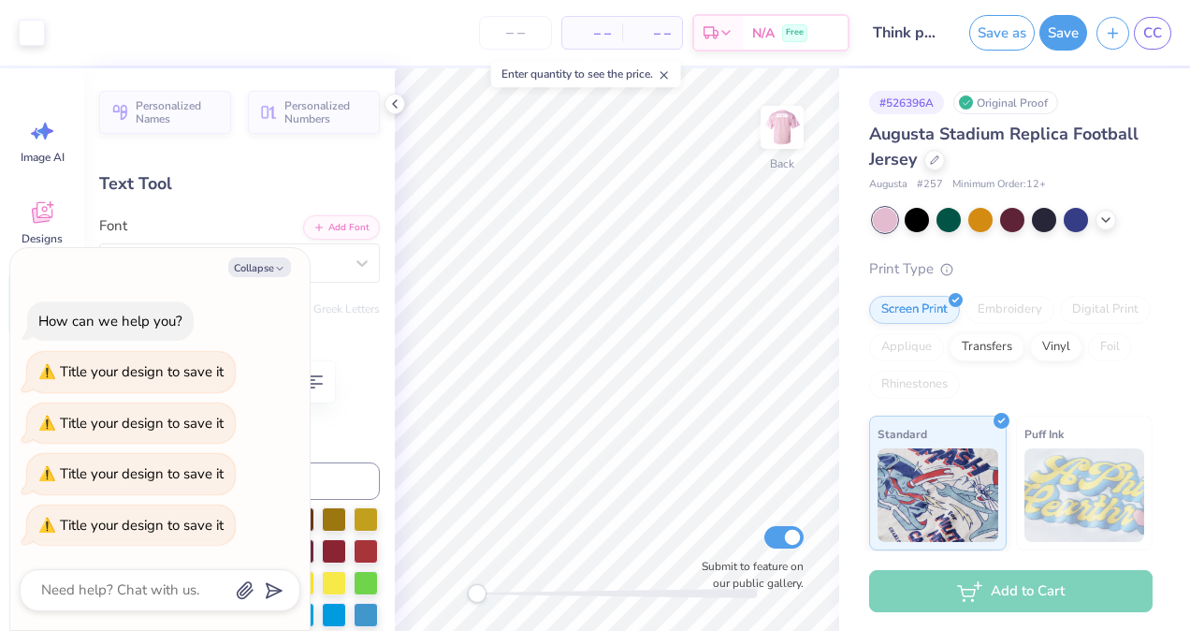
click at [267, 273] on button "Collapse" at bounding box center [259, 267] width 63 height 20
type textarea "x"
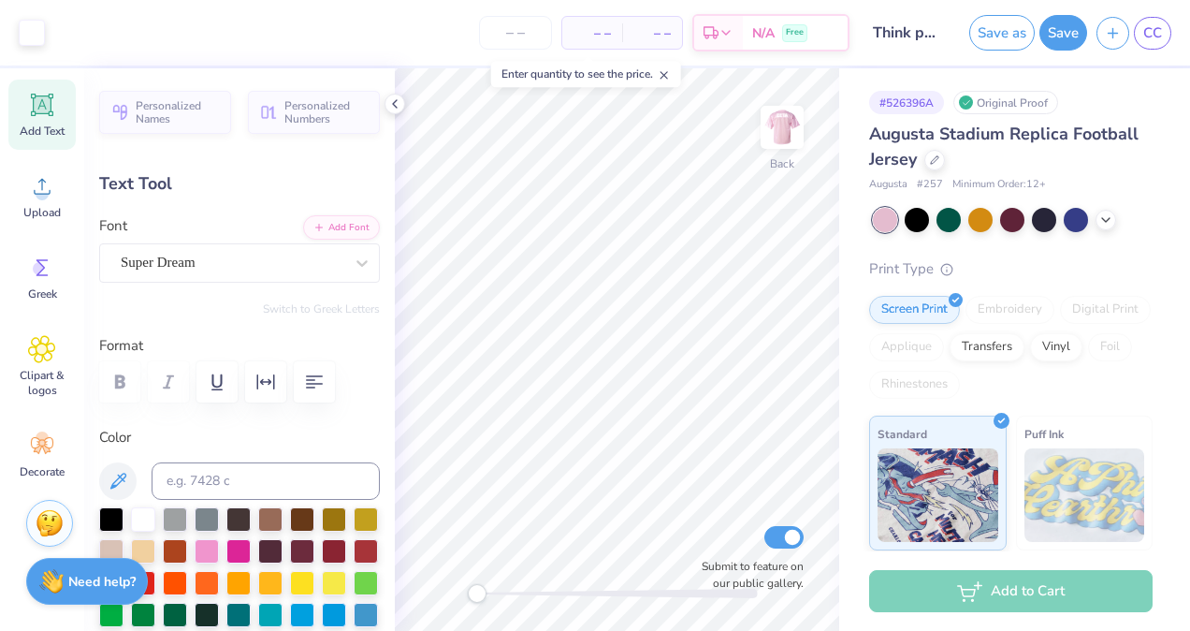
click at [395, 103] on icon at bounding box center [394, 103] width 15 height 15
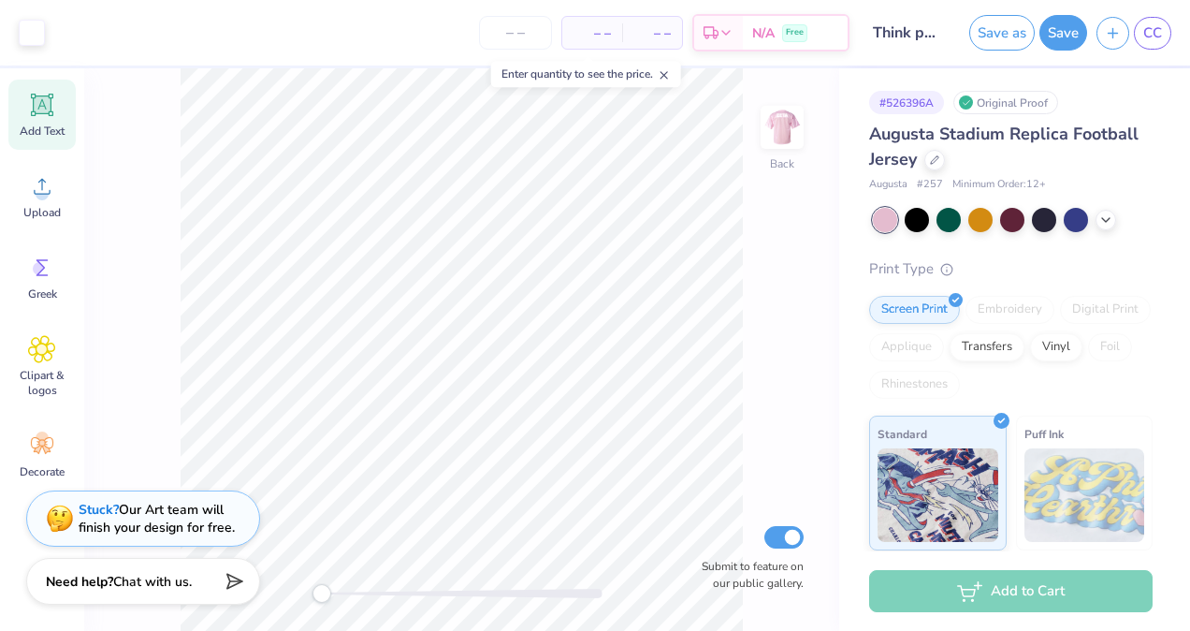
click at [601, 25] on span "– –" at bounding box center [592, 33] width 37 height 20
click at [614, 28] on div "– – Per Item" at bounding box center [592, 33] width 60 height 32
click at [610, 36] on span "– –" at bounding box center [592, 33] width 37 height 20
click at [682, 33] on div "– – Total" at bounding box center [652, 33] width 60 height 32
click at [537, 40] on input "number" at bounding box center [515, 33] width 73 height 34
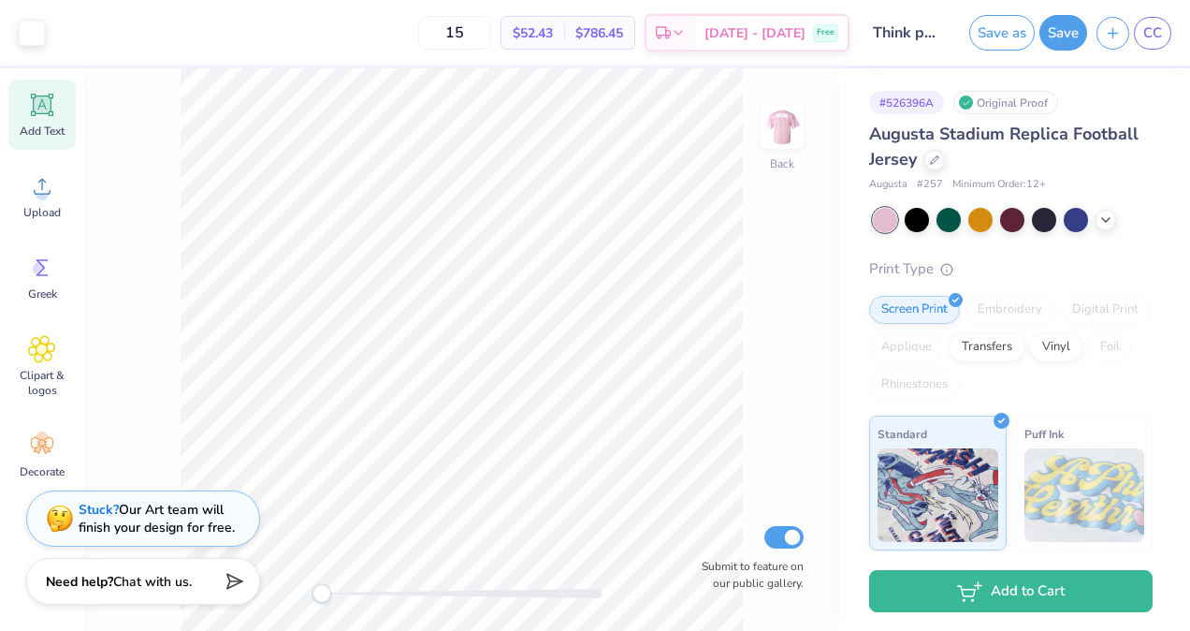
click at [491, 32] on input "15" at bounding box center [454, 33] width 73 height 34
type input "1"
type input "3"
type input "12"
